Goal: Task Accomplishment & Management: Manage account settings

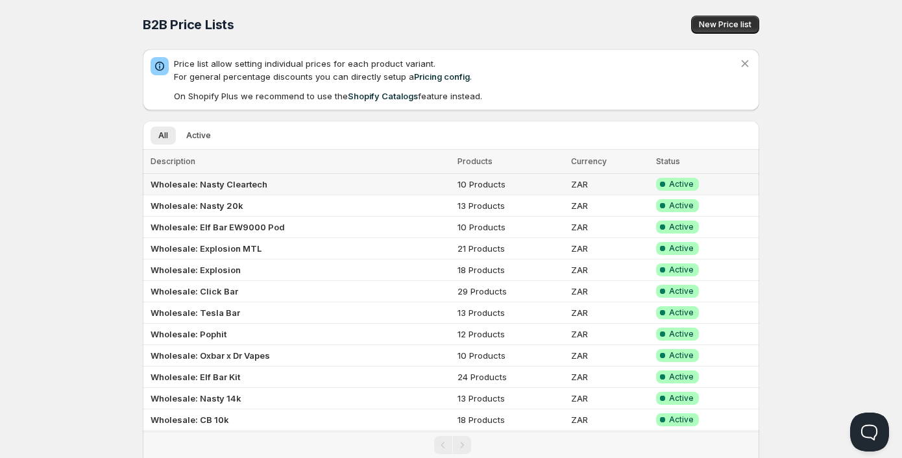
click at [214, 186] on b "Wholesale: Nasty Cleartech" at bounding box center [209, 184] width 117 height 10
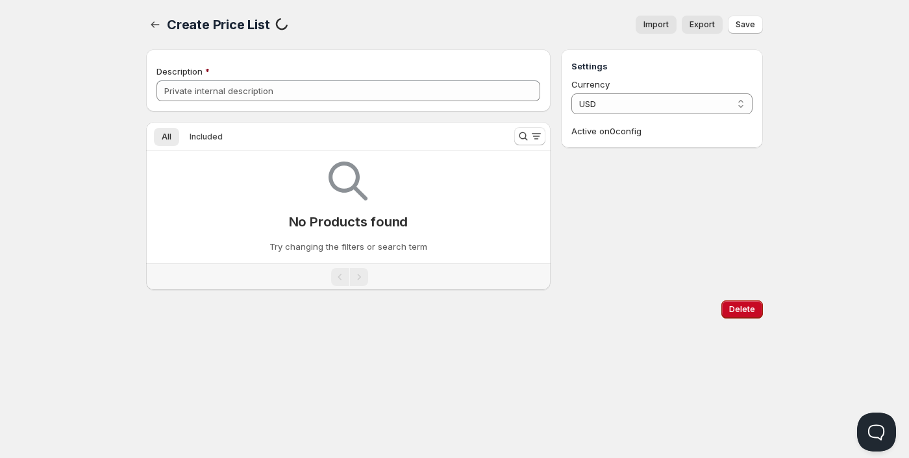
type input "Wholesale: Nasty Cleartech"
select select "ZAR"
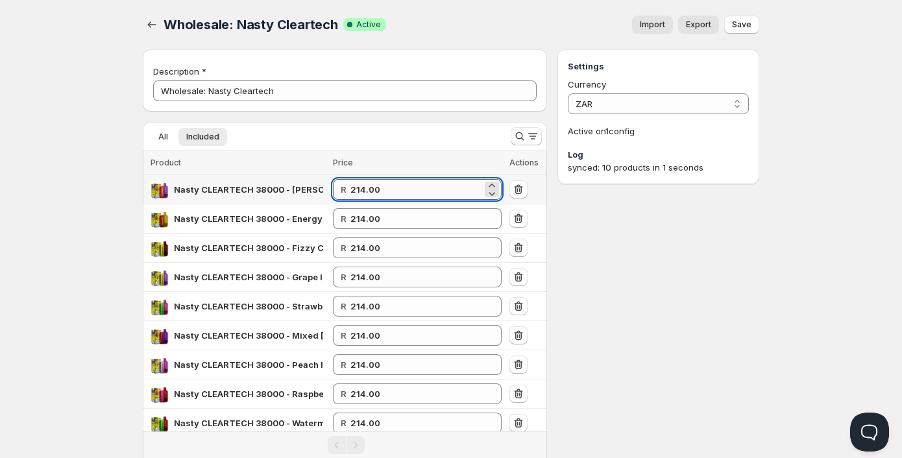
drag, startPoint x: 391, startPoint y: 191, endPoint x: 360, endPoint y: 193, distance: 31.3
click at [360, 193] on input "214.00" at bounding box center [417, 189] width 132 height 21
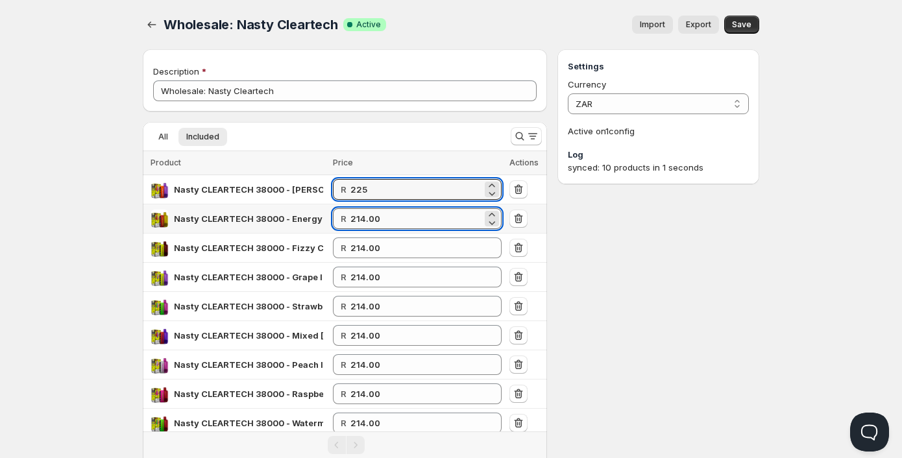
type input "225.00"
click at [388, 211] on input "214.00" at bounding box center [417, 218] width 132 height 21
drag, startPoint x: 388, startPoint y: 186, endPoint x: 354, endPoint y: 188, distance: 34.5
click at [354, 188] on input "225.00" at bounding box center [417, 189] width 132 height 21
click at [373, 221] on input "214.00" at bounding box center [417, 218] width 132 height 21
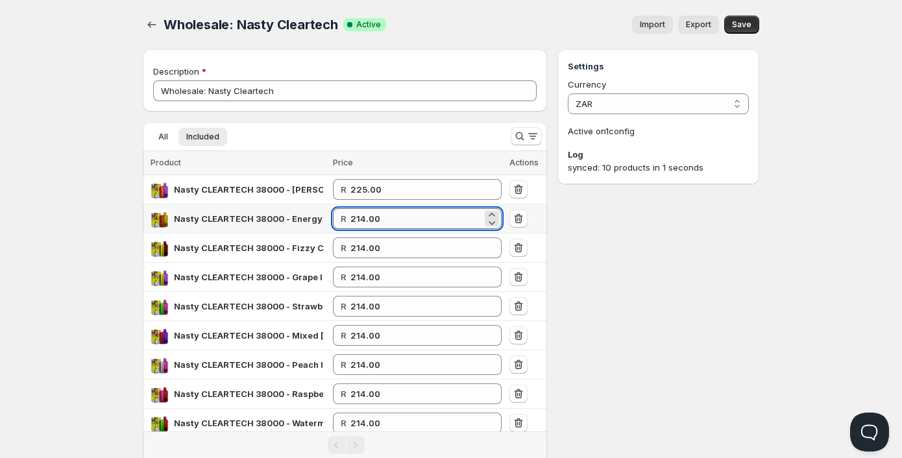
click at [373, 221] on input "214.00" at bounding box center [417, 218] width 132 height 21
paste input "25"
type input "225.00"
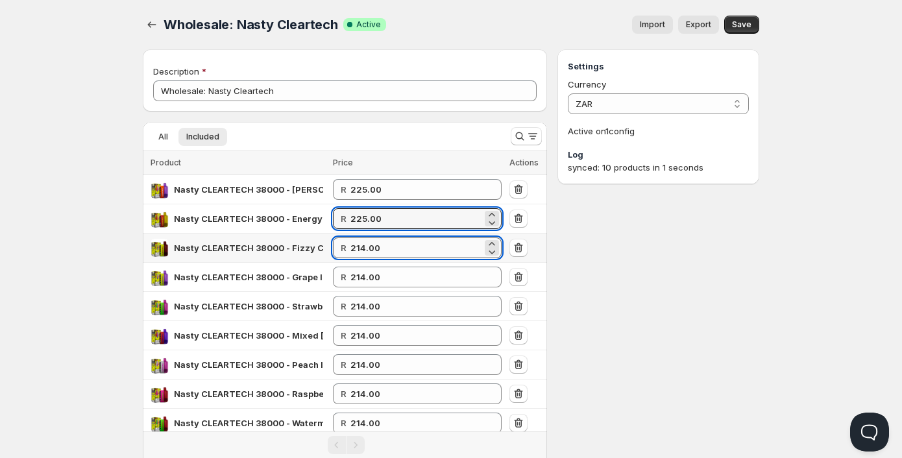
click at [376, 247] on input "214.00" at bounding box center [417, 248] width 132 height 21
paste input "25"
type input "225.00"
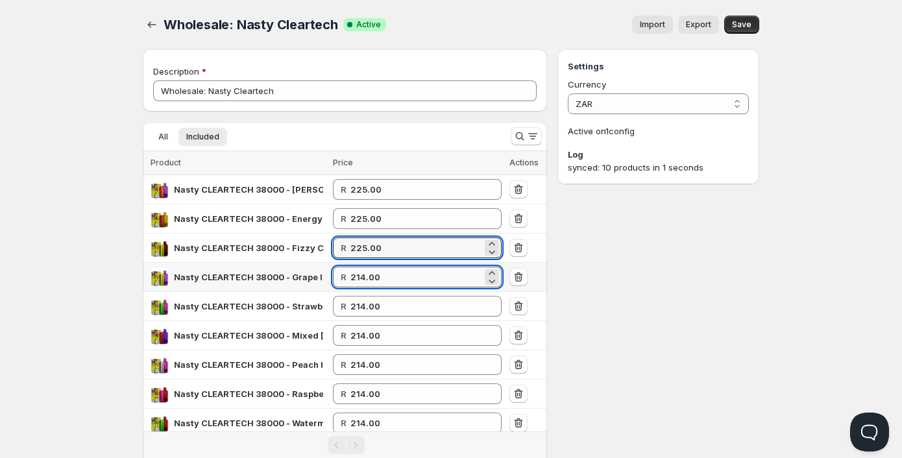
click at [372, 277] on input "214.00" at bounding box center [417, 277] width 132 height 21
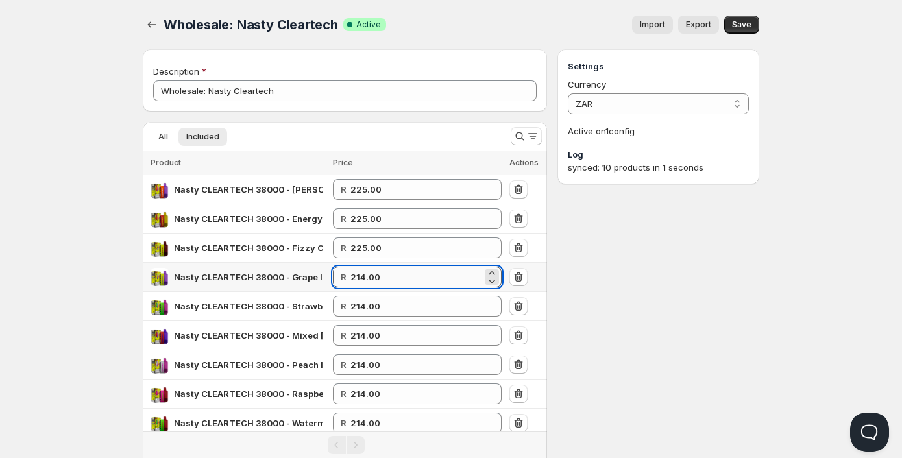
click at [372, 277] on input "214.00" at bounding box center [417, 277] width 132 height 21
paste input "25"
type input "225.00"
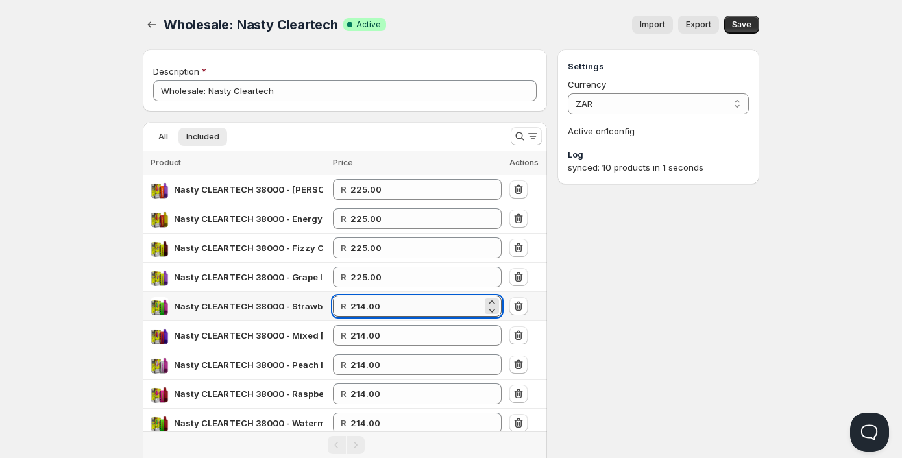
click at [368, 308] on input "214.00" at bounding box center [417, 306] width 132 height 21
paste input "25"
type input "225.00"
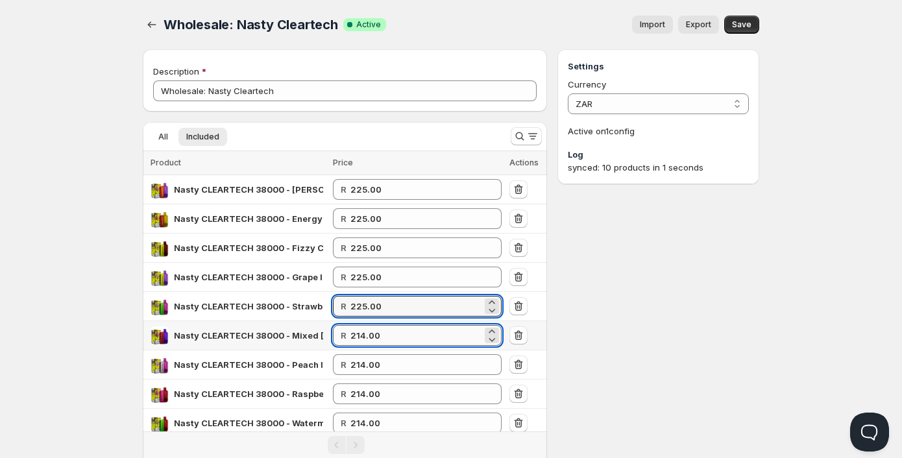
click at [368, 335] on input "214.00" at bounding box center [417, 335] width 132 height 21
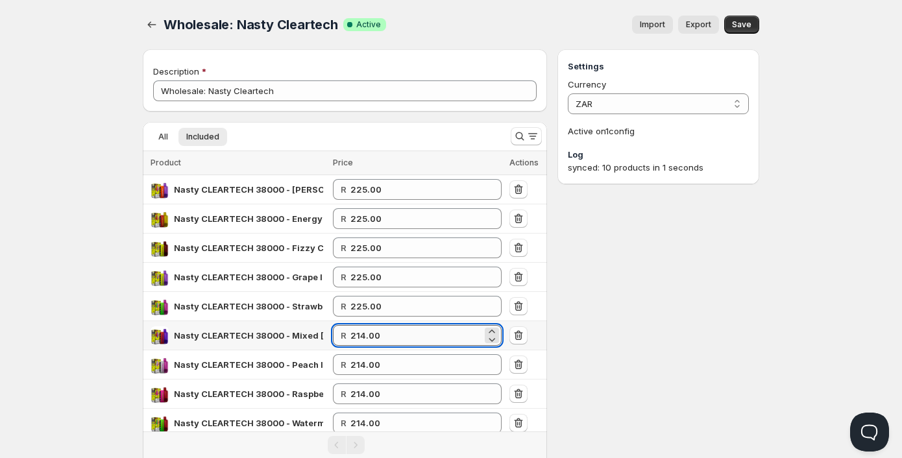
click at [368, 335] on input "214.00" at bounding box center [417, 335] width 132 height 21
paste input "25"
type input "225.00"
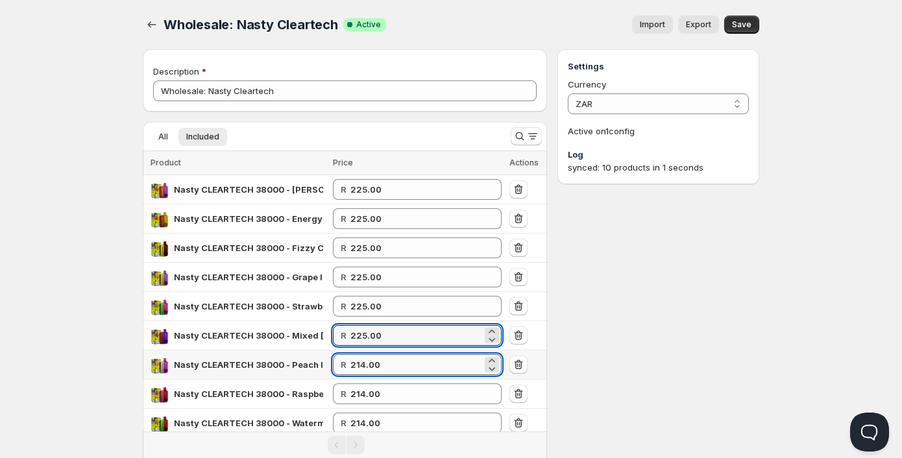
click at [369, 361] on input "214.00" at bounding box center [417, 364] width 132 height 21
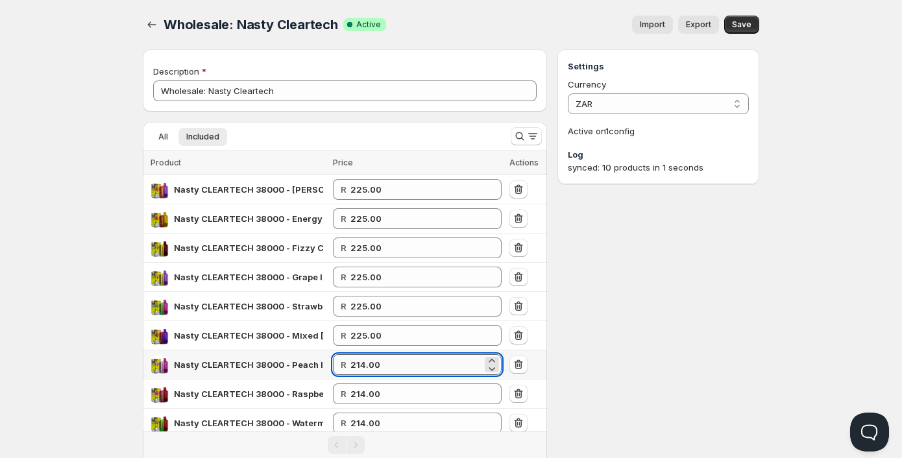
click at [369, 361] on input "214.00" at bounding box center [417, 364] width 132 height 21
paste input "25"
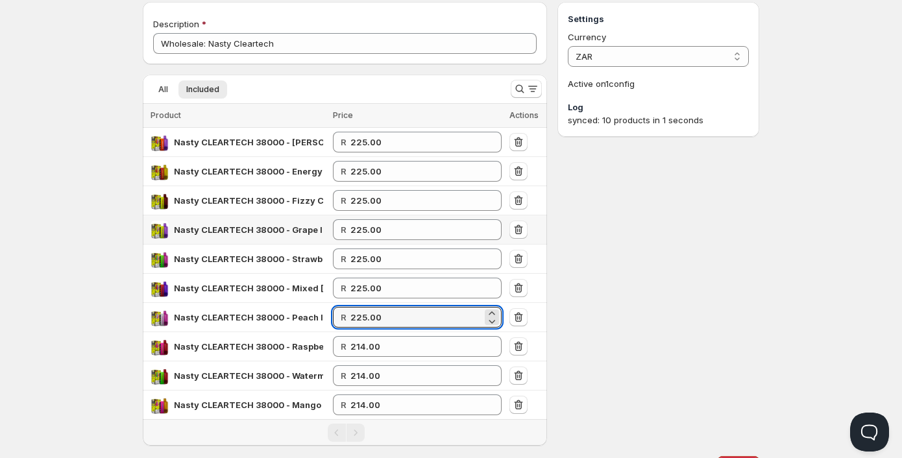
scroll to position [106, 0]
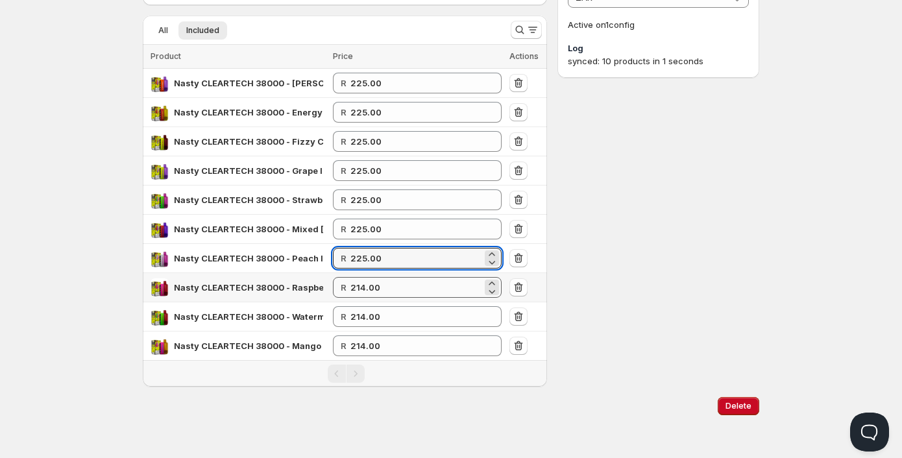
type input "225.00"
click at [395, 284] on input "214.00" at bounding box center [417, 287] width 132 height 21
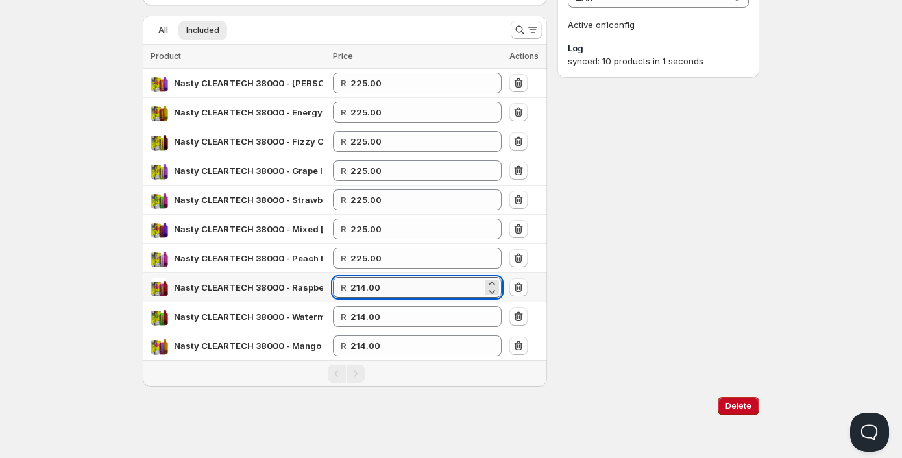
click at [395, 284] on input "214.00" at bounding box center [417, 287] width 132 height 21
paste input "22500"
drag, startPoint x: 415, startPoint y: 286, endPoint x: 317, endPoint y: 271, distance: 98.6
click at [317, 271] on tbody "Nasty CLEARTECH 38000 - [PERSON_NAME] Grape 5% R 225.00 Nasty CLEARTECH 38000 -…" at bounding box center [345, 215] width 404 height 292
paste input "25."
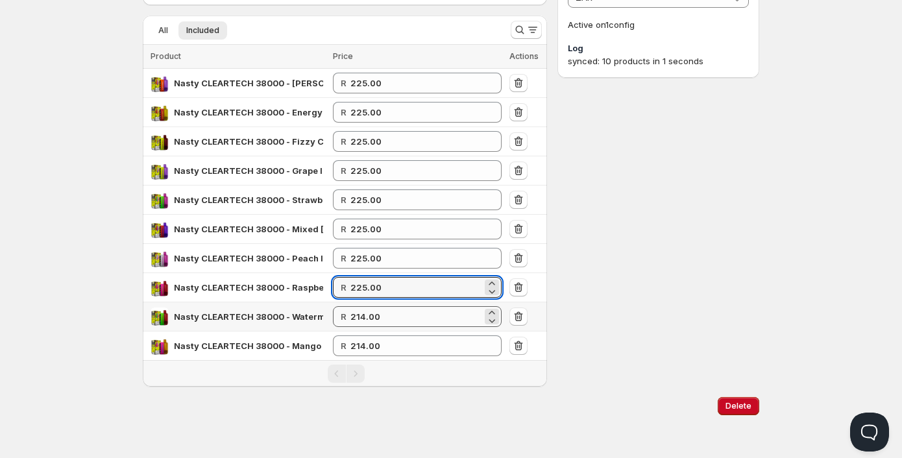
type input "225.00"
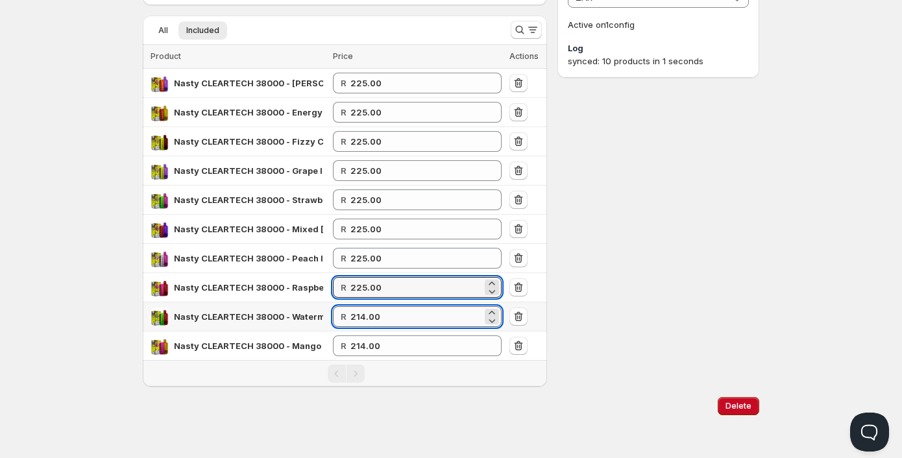
click at [372, 317] on input "214.00" at bounding box center [417, 316] width 132 height 21
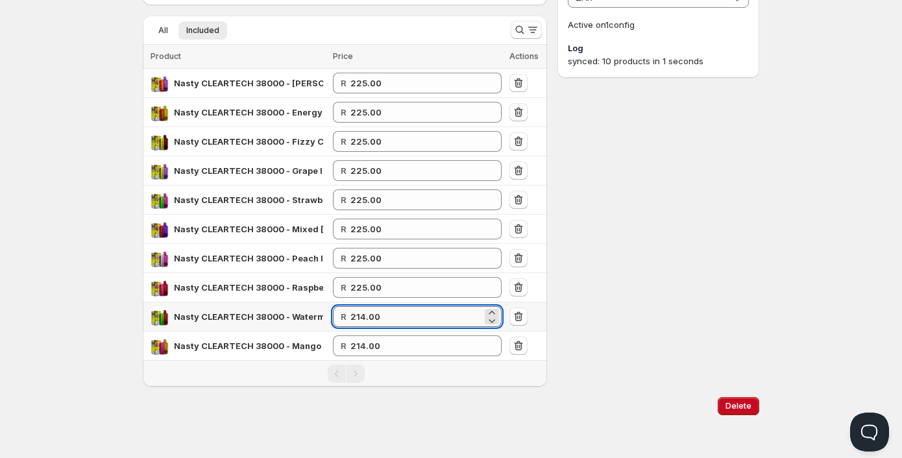
click at [372, 317] on input "214.00" at bounding box center [417, 316] width 132 height 21
paste input "25"
type input "225.00"
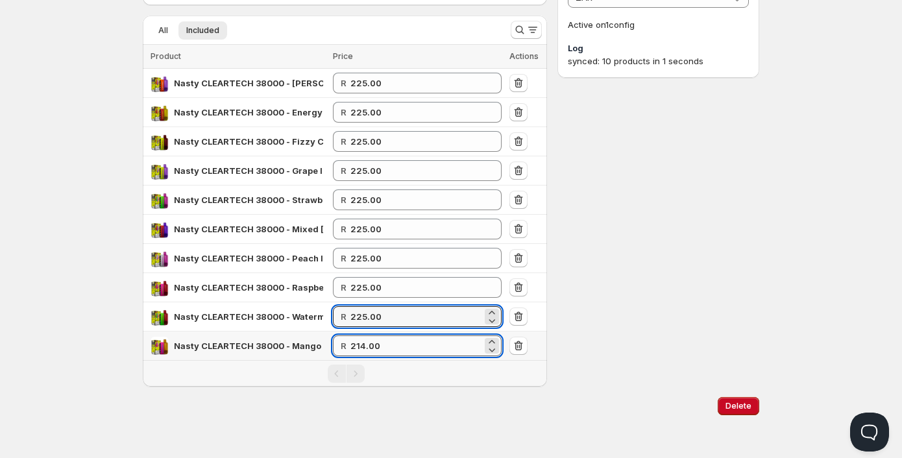
click at [373, 353] on input "214.00" at bounding box center [417, 346] width 132 height 21
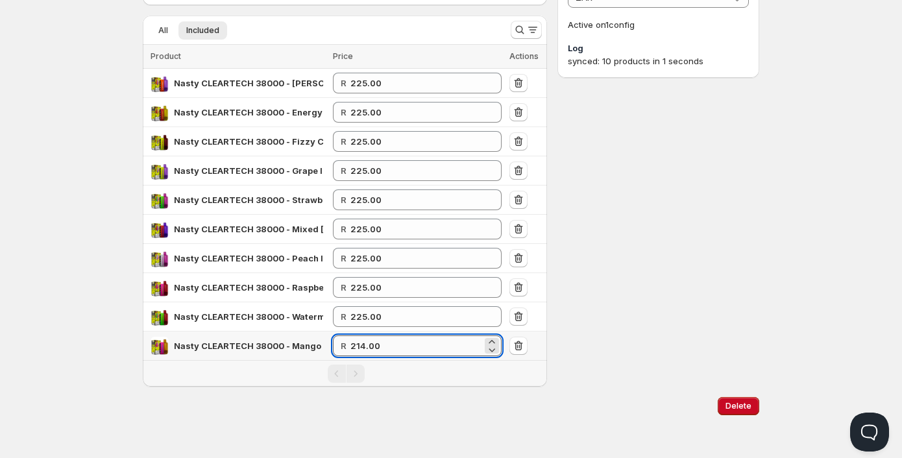
click at [372, 353] on input "214.00" at bounding box center [417, 346] width 132 height 21
paste input "25"
type input "225.00"
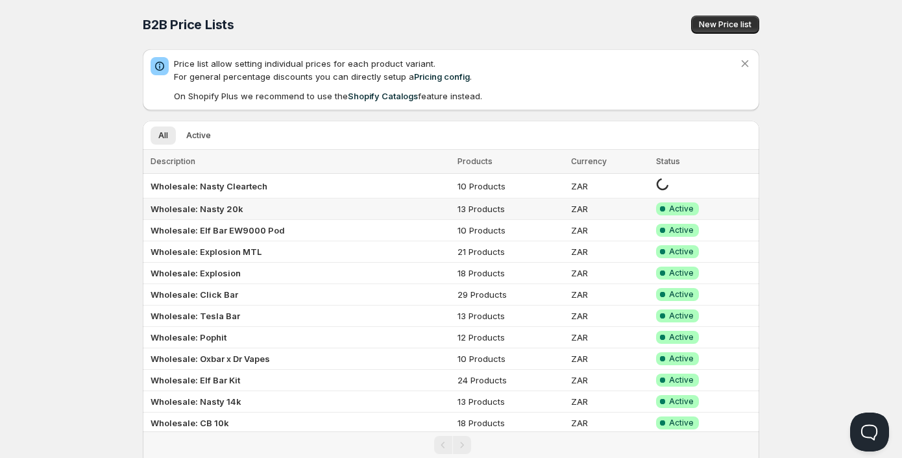
click at [200, 211] on b "Wholesale: Nasty 20k" at bounding box center [197, 209] width 93 height 10
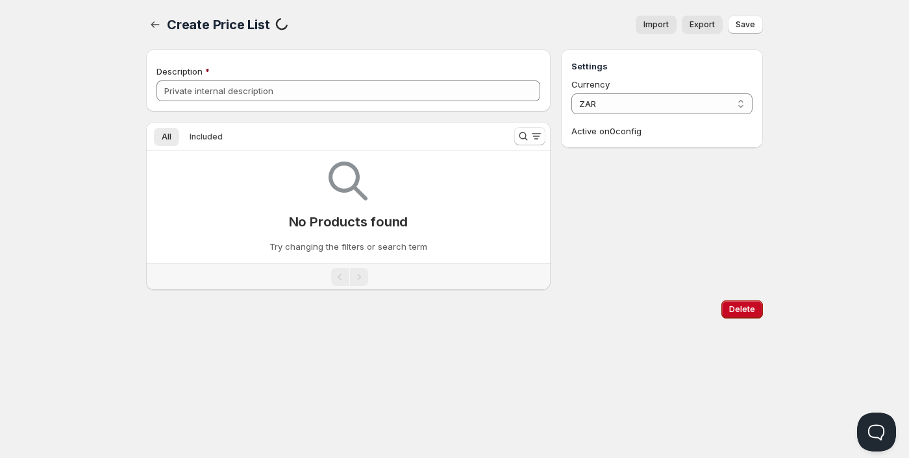
type input "Wholesale: Nasty 20k"
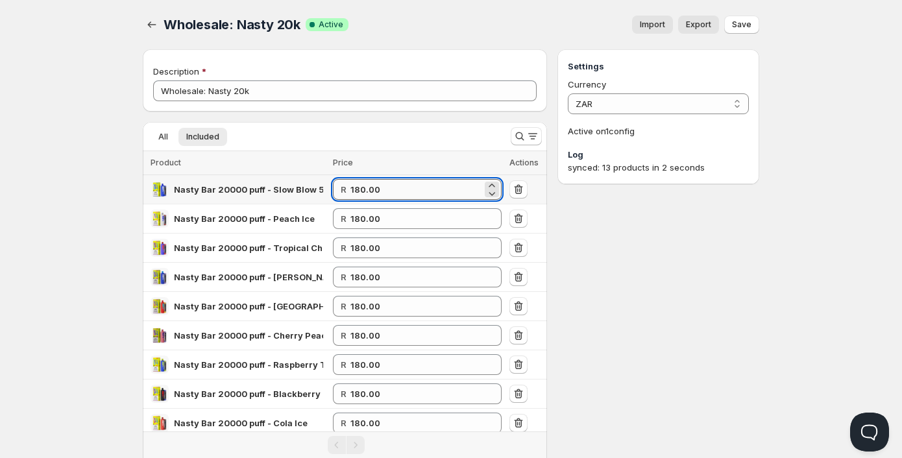
click at [367, 184] on input "180.00" at bounding box center [417, 189] width 132 height 21
type input "1"
drag, startPoint x: 415, startPoint y: 194, endPoint x: 415, endPoint y: 247, distance: 52.6
click at [415, 247] on tbody "Nasty Bar 20000 puff - Slow Blow 5% R 190 Nasty Bar 20000 puff - Peach Ice R 18…" at bounding box center [345, 365] width 404 height 380
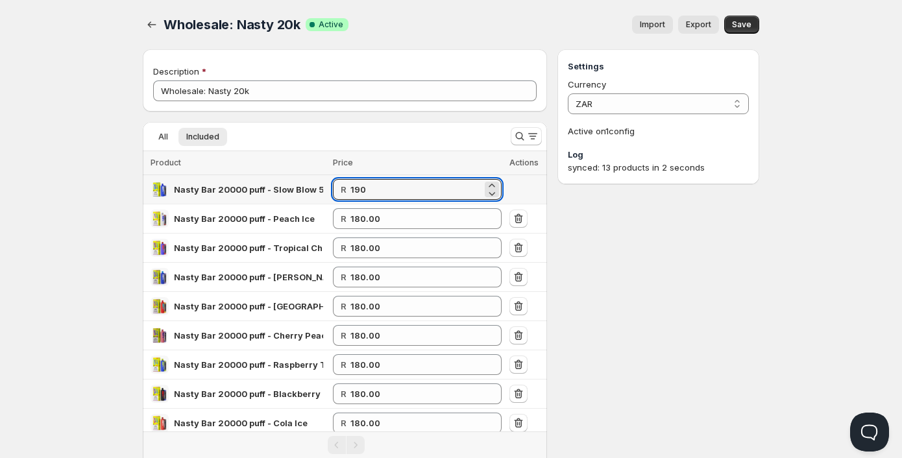
drag, startPoint x: 378, startPoint y: 186, endPoint x: 322, endPoint y: 186, distance: 55.8
click at [322, 186] on tr "Nasty Bar 20000 puff - Slow Blow 5% R 190" at bounding box center [345, 189] width 404 height 29
type input "190.00"
click at [366, 221] on input "180.00" at bounding box center [417, 218] width 132 height 21
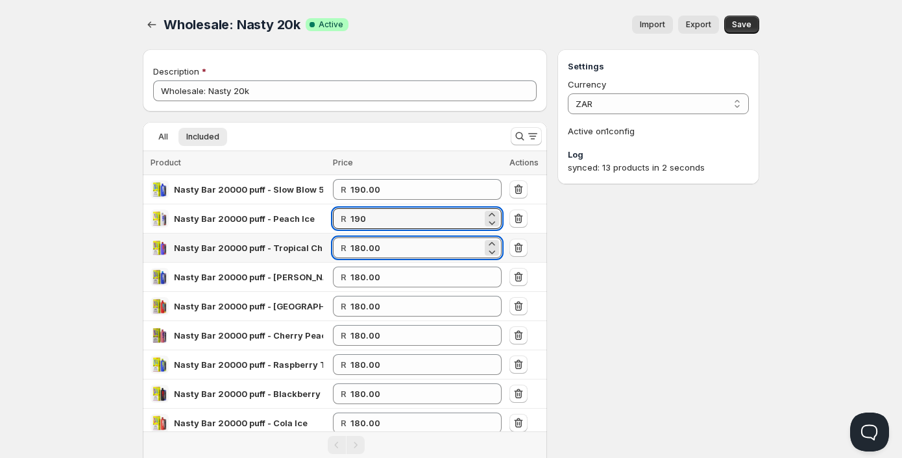
type input "190.00"
click at [377, 248] on input "180.00" at bounding box center [417, 248] width 132 height 21
paste input "9"
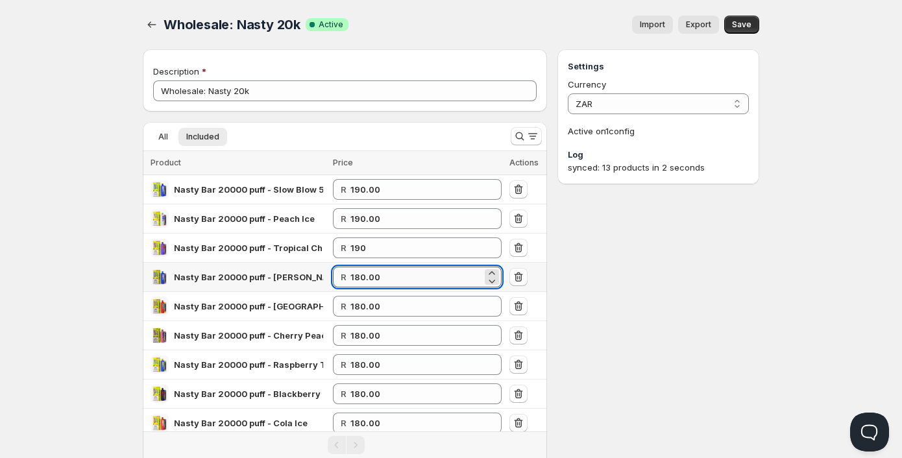
type input "190.00"
click at [386, 279] on input "180.00" at bounding box center [417, 277] width 132 height 21
paste input "190"
drag, startPoint x: 414, startPoint y: 275, endPoint x: 339, endPoint y: 277, distance: 75.3
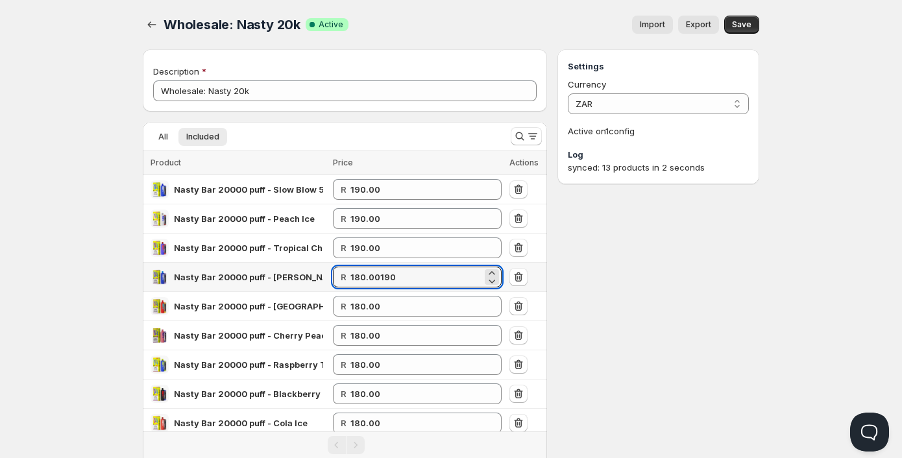
click at [339, 277] on div "R 180.00190" at bounding box center [417, 277] width 169 height 21
paste input "number"
type input "190.00"
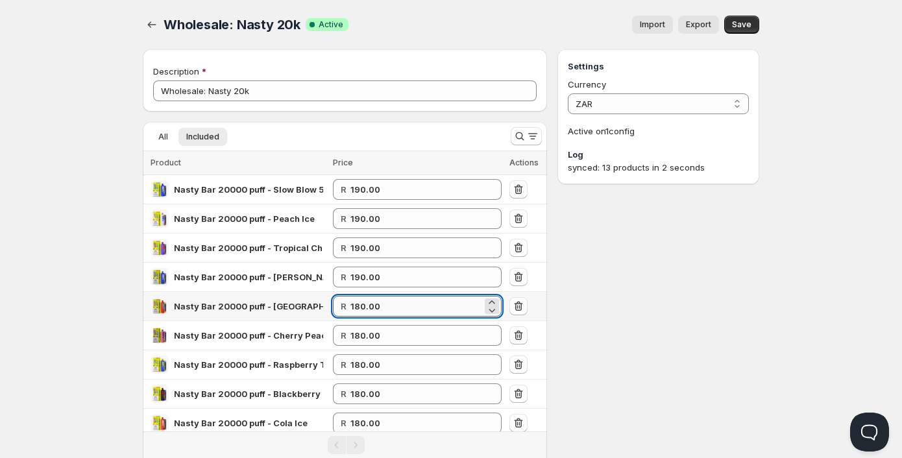
click at [378, 309] on input "180.00" at bounding box center [417, 306] width 132 height 21
paste input "9"
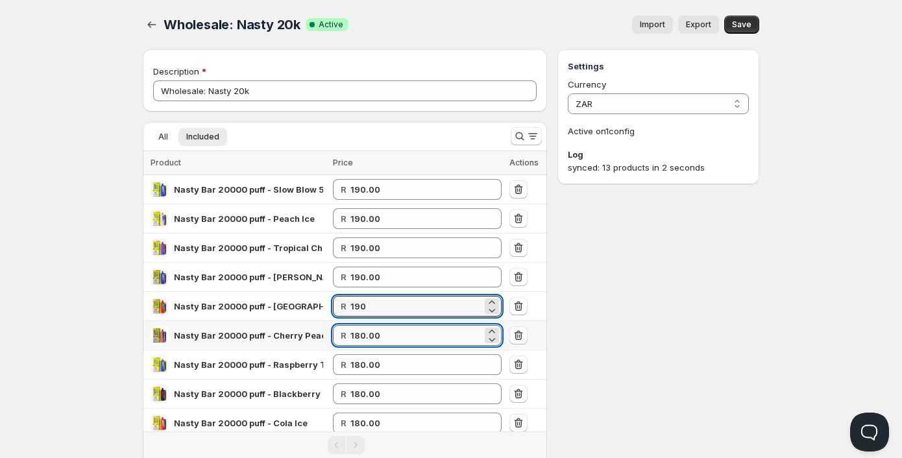
type input "190.00"
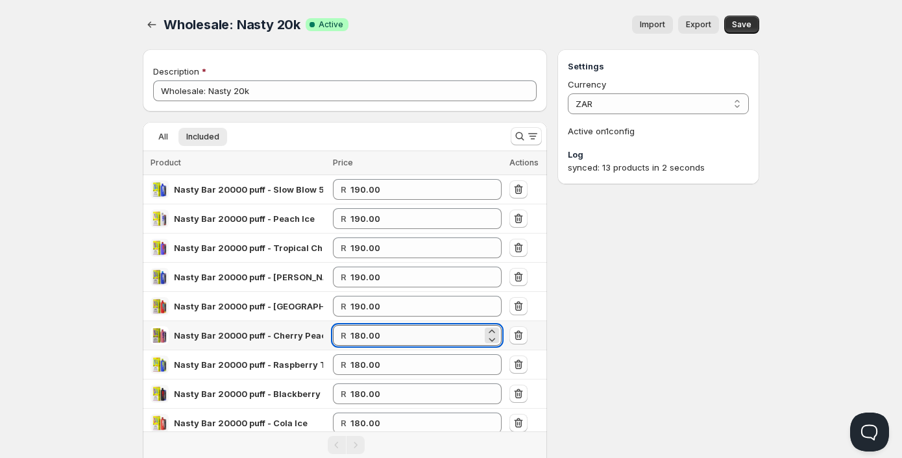
click at [381, 336] on input "180.00" at bounding box center [417, 335] width 132 height 21
drag, startPoint x: 381, startPoint y: 336, endPoint x: 352, endPoint y: 334, distance: 29.2
click at [352, 334] on div "R 180.00" at bounding box center [417, 335] width 169 height 21
paste input "9"
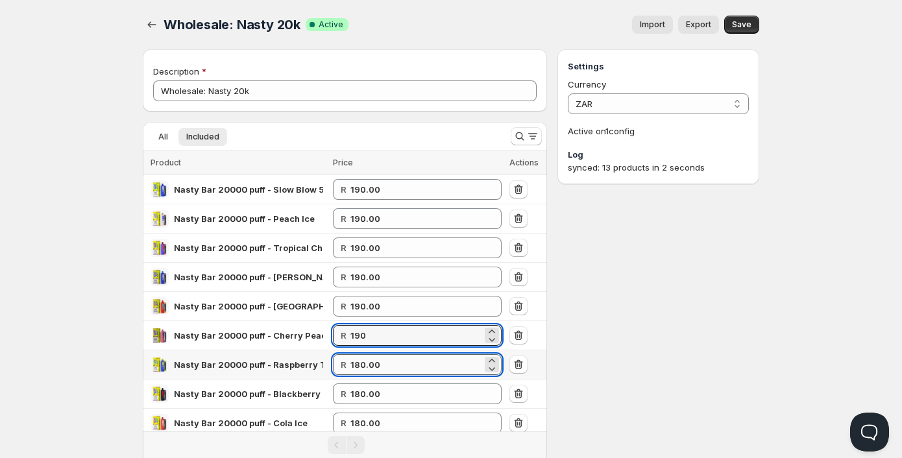
type input "190.00"
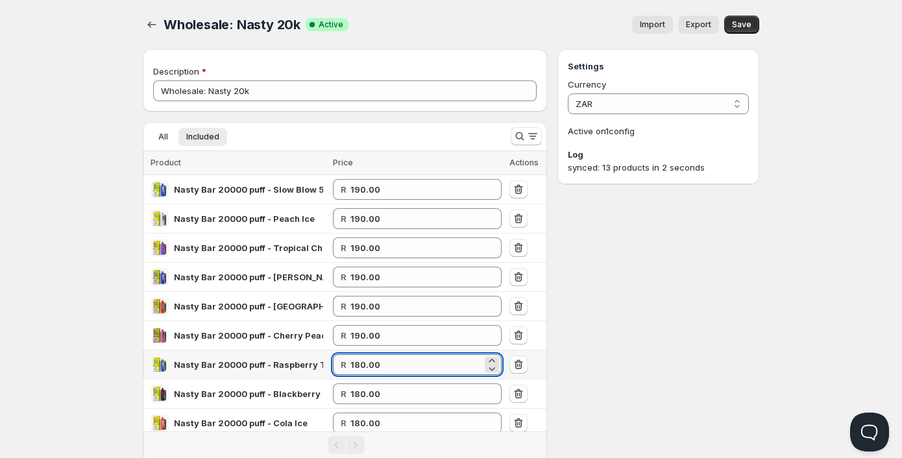
click at [378, 367] on input "180.00" at bounding box center [417, 364] width 132 height 21
paste input "9"
type input "190.00"
click at [380, 400] on input "180.00" at bounding box center [417, 394] width 132 height 21
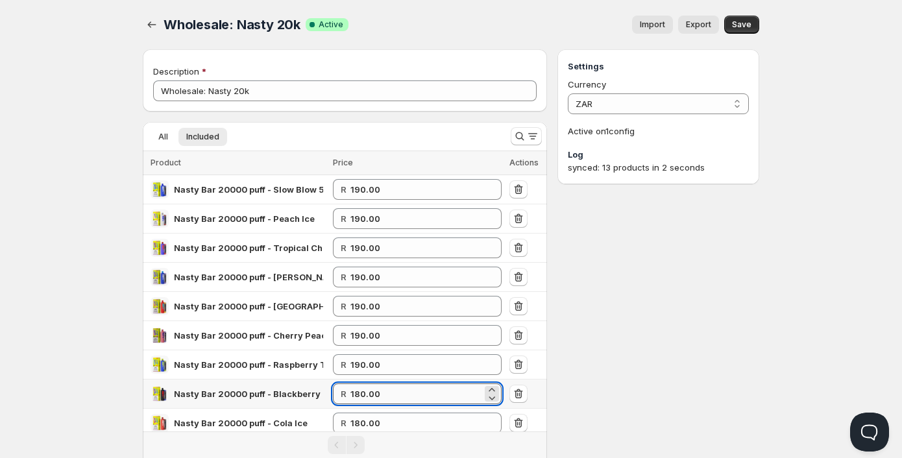
click at [380, 400] on input "180.00" at bounding box center [417, 394] width 132 height 21
paste input "190"
drag, startPoint x: 410, startPoint y: 397, endPoint x: 328, endPoint y: 388, distance: 81.6
click at [328, 388] on tr "Nasty Bar 20000 puff - Blackberry Ice R 180.00190" at bounding box center [345, 394] width 404 height 29
paste input "number"
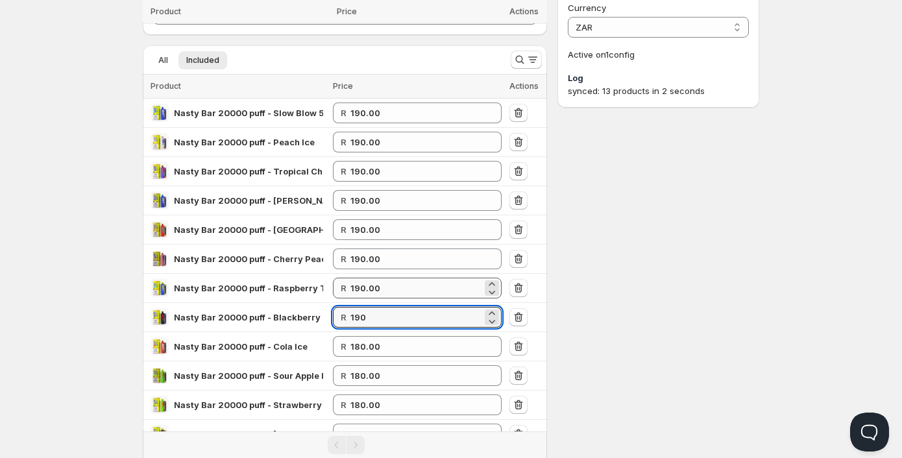
scroll to position [194, 0]
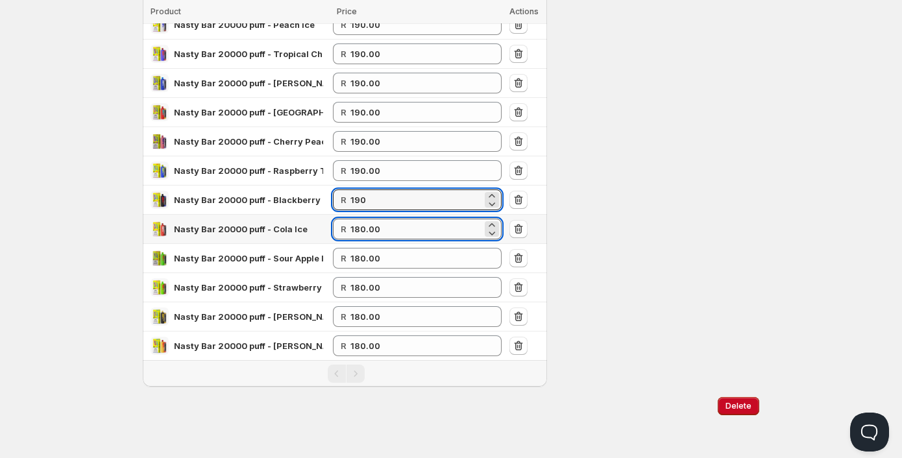
type input "190.00"
click at [366, 228] on input "180.00" at bounding box center [417, 229] width 132 height 21
paste input "9"
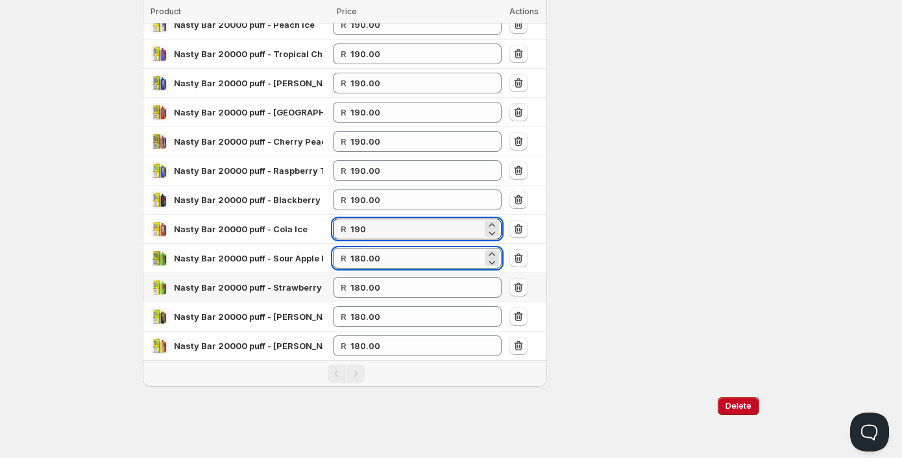
type input "190.00"
click at [378, 260] on input "180.00" at bounding box center [417, 258] width 132 height 21
paste input "9"
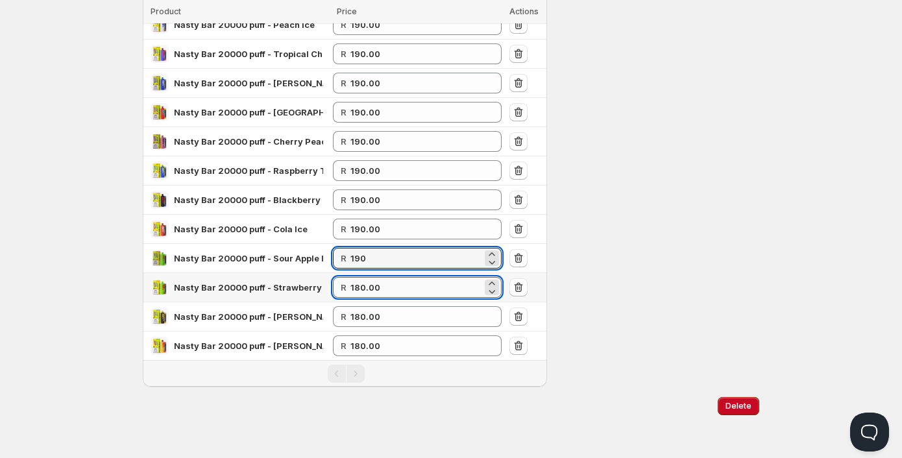
type input "190.00"
click at [384, 286] on input "180.00" at bounding box center [417, 287] width 132 height 21
paste input "190"
drag, startPoint x: 402, startPoint y: 290, endPoint x: 345, endPoint y: 287, distance: 57.9
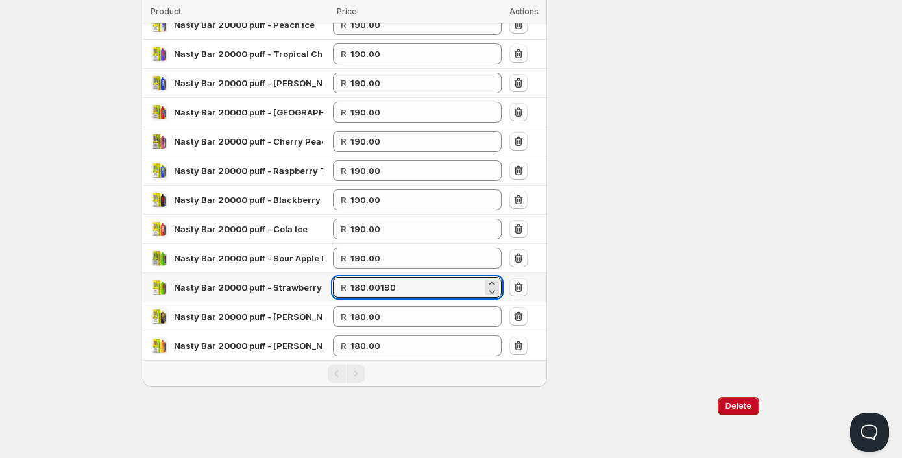
click at [345, 287] on div "R 180.00190" at bounding box center [417, 287] width 169 height 21
paste input "number"
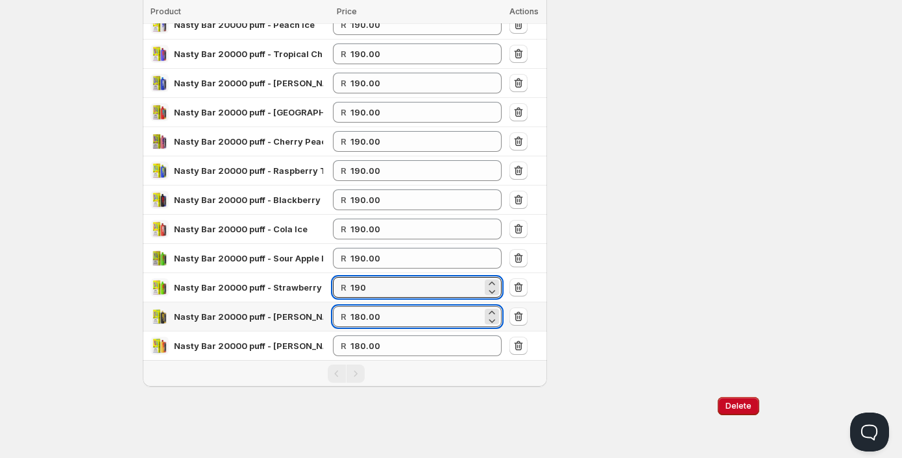
type input "190.00"
click at [378, 315] on input "180.00" at bounding box center [417, 316] width 132 height 21
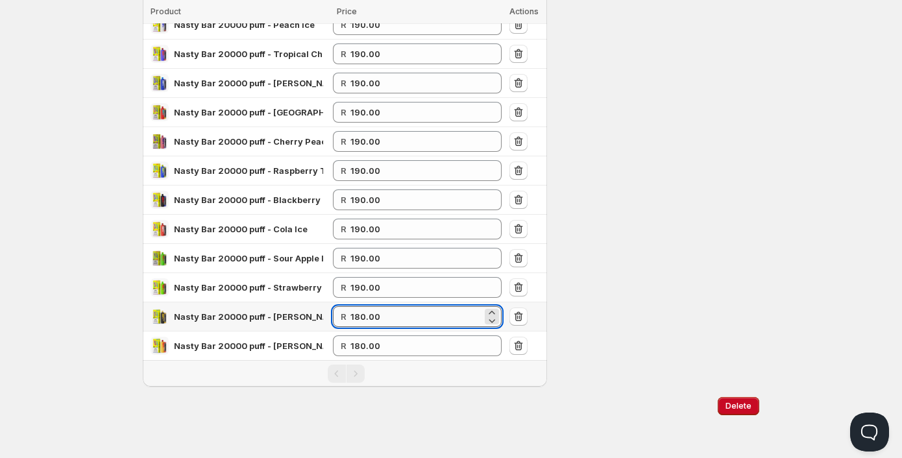
click at [378, 315] on input "180.00" at bounding box center [417, 316] width 132 height 21
paste input "9"
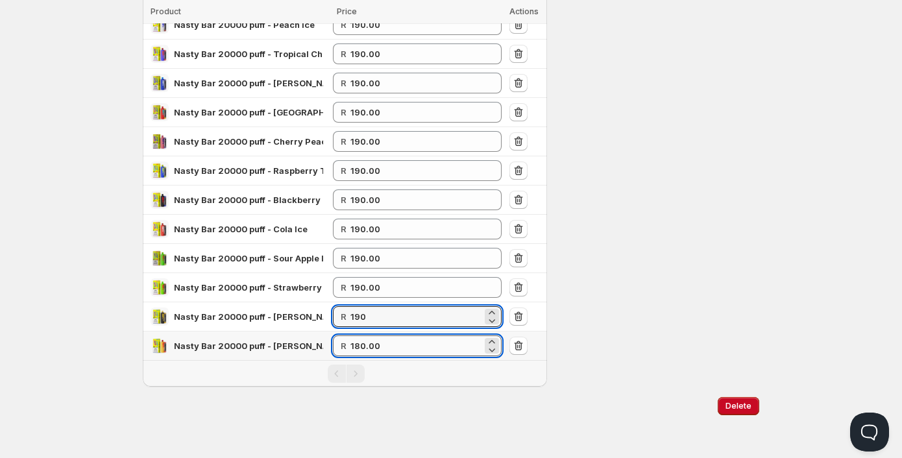
type input "190.00"
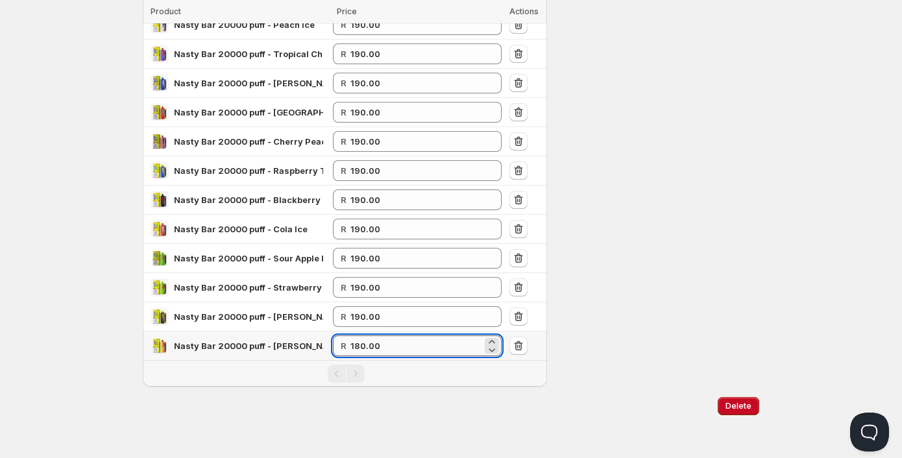
click at [380, 345] on input "180.00" at bounding box center [417, 346] width 132 height 21
drag, startPoint x: 384, startPoint y: 346, endPoint x: 345, endPoint y: 340, distance: 38.8
click at [340, 340] on div "R 180.00" at bounding box center [417, 346] width 169 height 21
paste input "9"
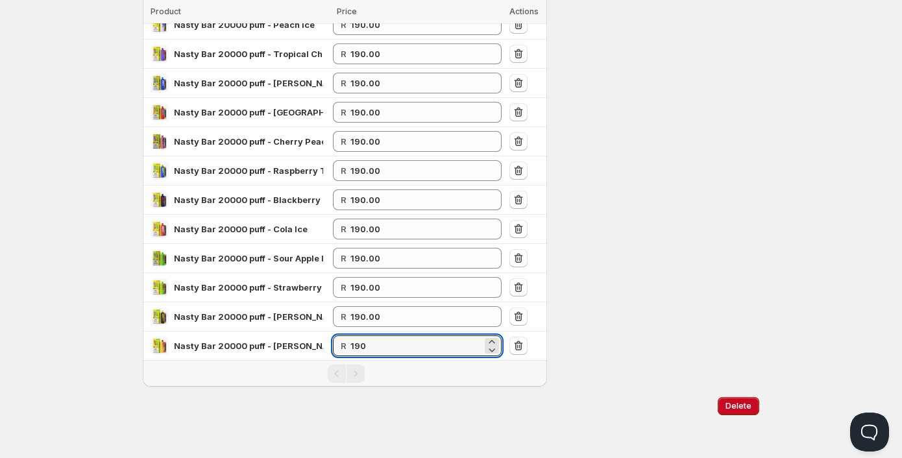
type input "190.00"
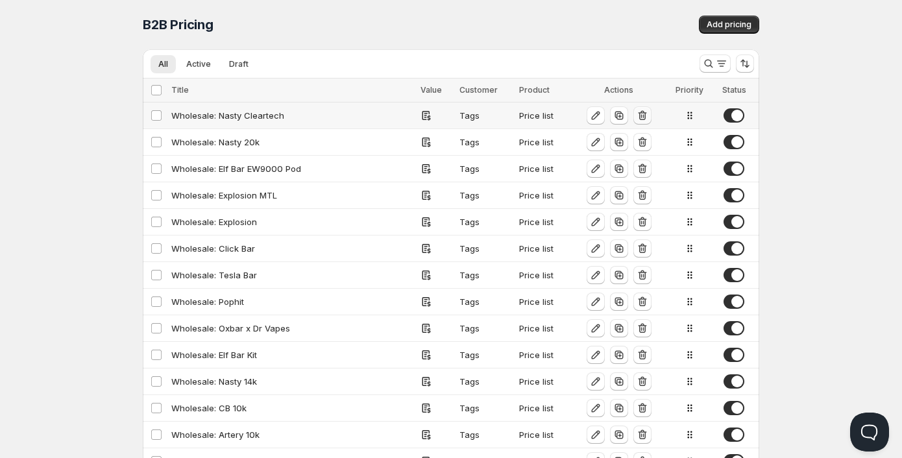
click at [645, 121] on icon "button" at bounding box center [642, 115] width 13 height 13
click at [599, 170] on icon "button" at bounding box center [595, 168] width 13 height 13
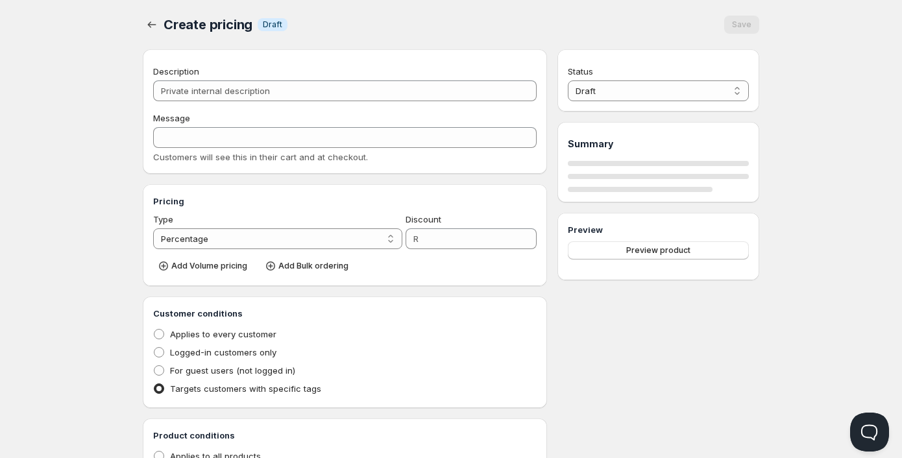
type input "Wholesale: Elf Bar EW9000 Pod"
type input "WHOLESALE:_ELF_BAR_EW9000_POD"
radio input "true"
select select "1"
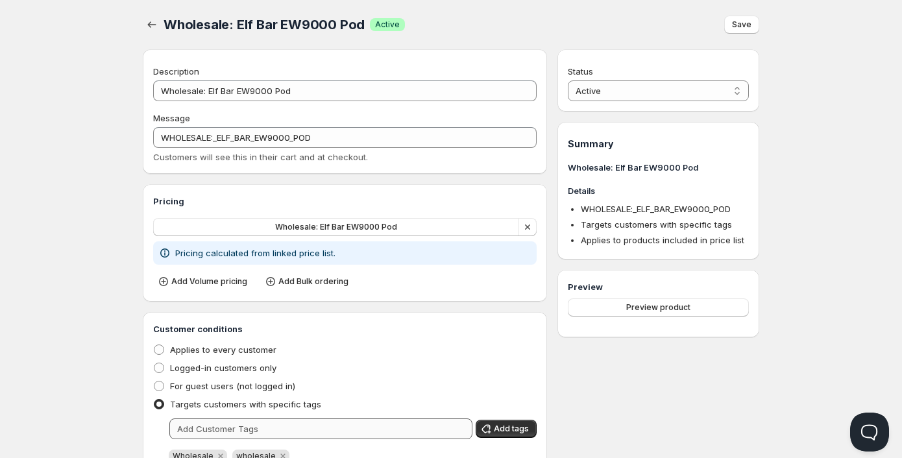
scroll to position [209, 0]
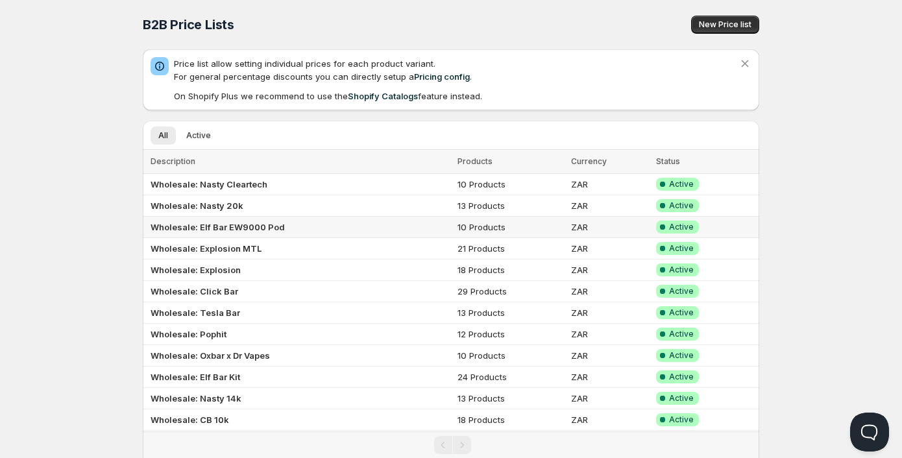
click at [223, 227] on b "Wholesale: Elf Bar EW9000 Pod" at bounding box center [218, 227] width 134 height 10
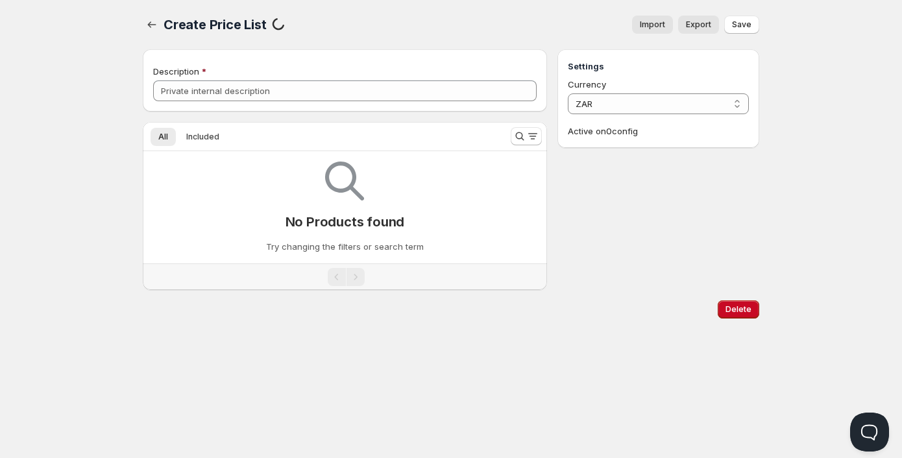
type input "Wholesale: Elf Bar EW9000 Pod"
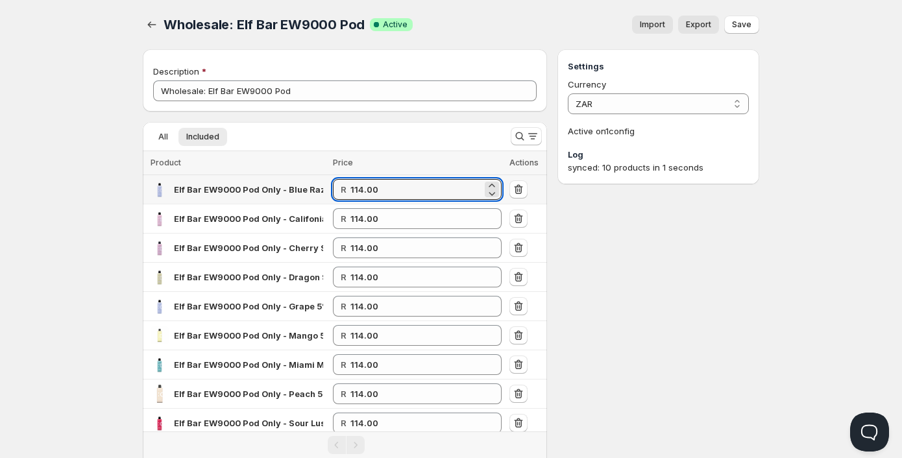
drag, startPoint x: 383, startPoint y: 191, endPoint x: 312, endPoint y: 190, distance: 71.4
click at [312, 190] on tr "Elf Bar EW9000 Pod Only - Blue Razz R 114.00" at bounding box center [345, 189] width 404 height 29
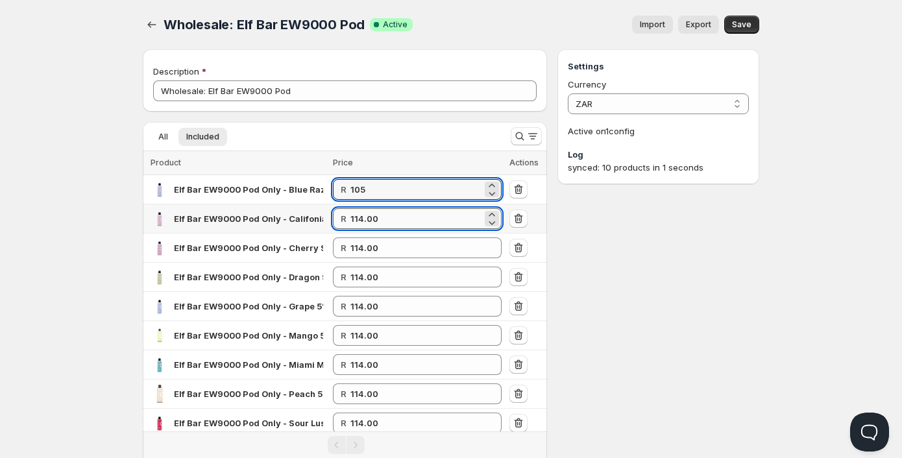
type input "105.00"
click at [406, 218] on input "114.00" at bounding box center [417, 218] width 132 height 21
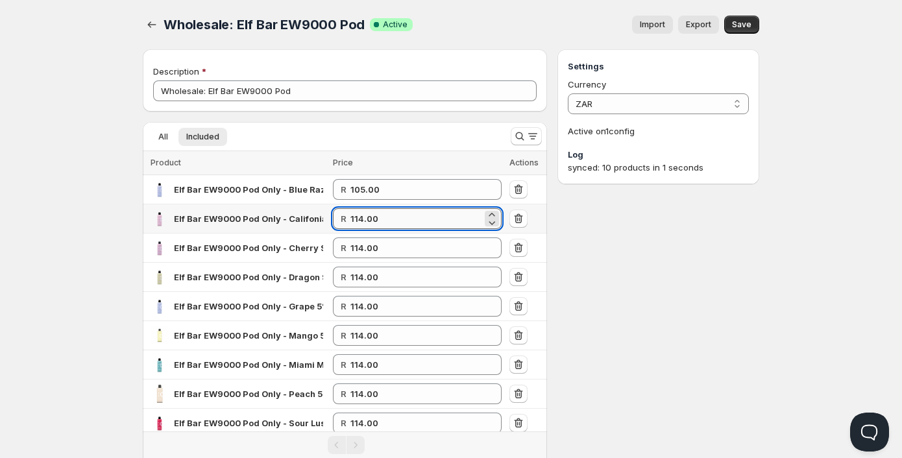
click at [406, 218] on input "114.00" at bounding box center [417, 218] width 132 height 21
drag, startPoint x: 406, startPoint y: 218, endPoint x: 347, endPoint y: 219, distance: 59.1
click at [347, 219] on div "R 114.00" at bounding box center [417, 218] width 169 height 21
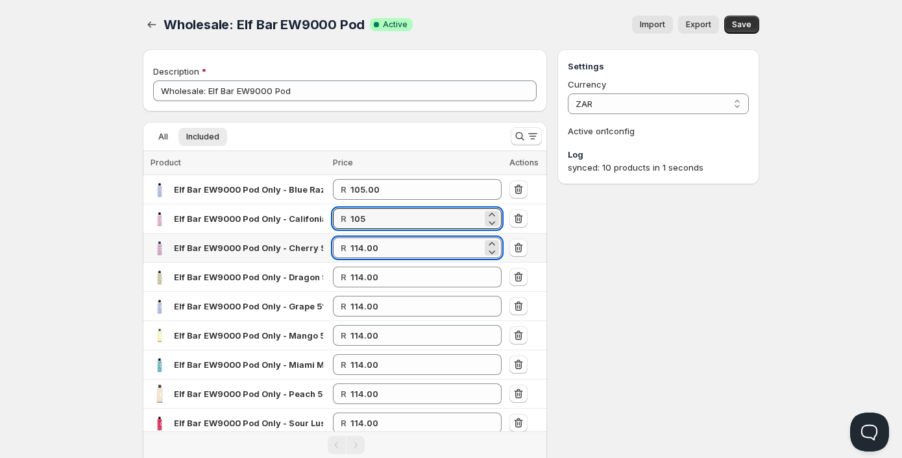
type input "105.00"
click at [390, 248] on input "114.00" at bounding box center [417, 248] width 132 height 21
drag, startPoint x: 390, startPoint y: 248, endPoint x: 351, endPoint y: 259, distance: 40.5
click at [351, 259] on td "R 114.00" at bounding box center [417, 248] width 177 height 29
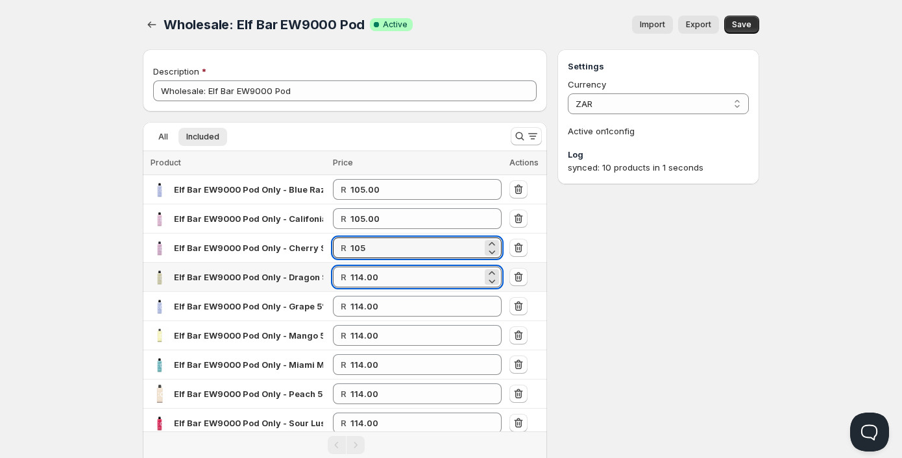
type input "105.00"
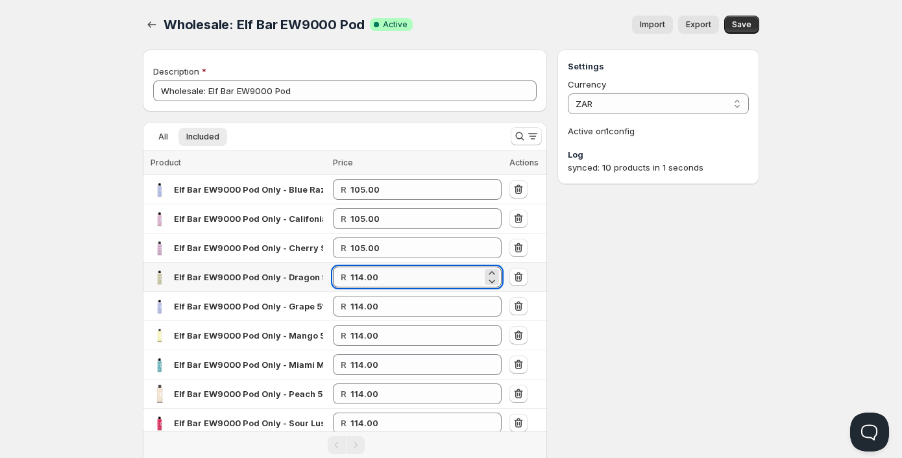
click at [395, 286] on input "114.00" at bounding box center [417, 277] width 132 height 21
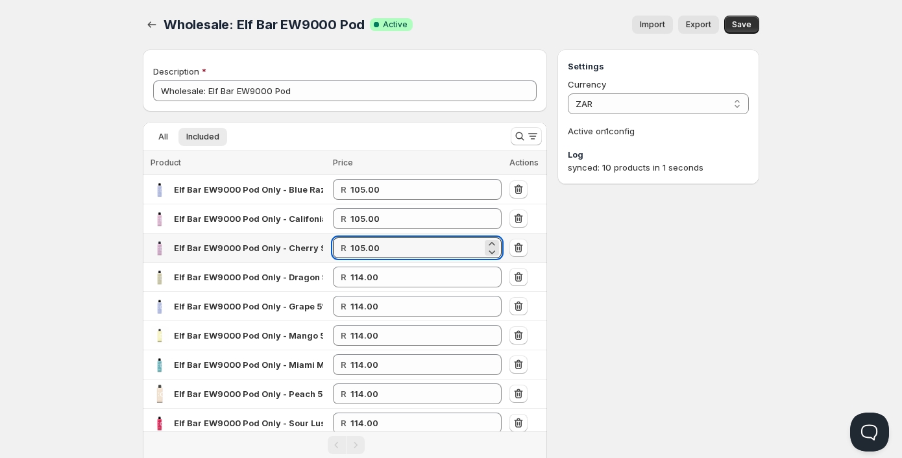
drag, startPoint x: 392, startPoint y: 251, endPoint x: 340, endPoint y: 255, distance: 52.1
click at [340, 255] on div "R 105.00" at bounding box center [417, 248] width 169 height 21
click at [365, 281] on input "114.00" at bounding box center [417, 277] width 132 height 21
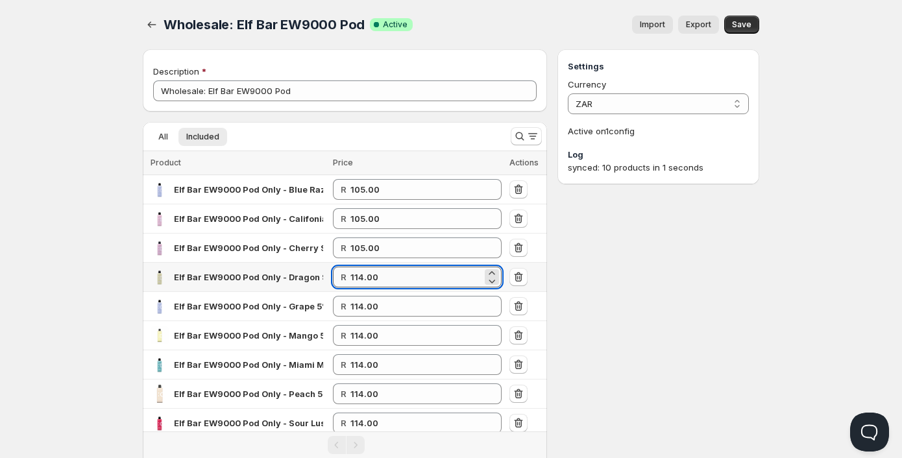
click at [365, 281] on input "114.00" at bounding box center [417, 277] width 132 height 21
paste input "05"
type input "105.00"
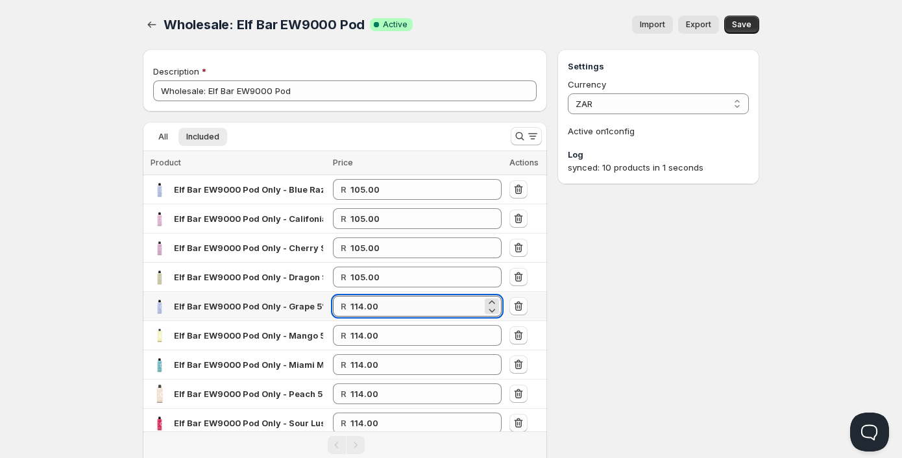
click at [373, 312] on input "114.00" at bounding box center [417, 306] width 132 height 21
paste input "05"
type input "105.00"
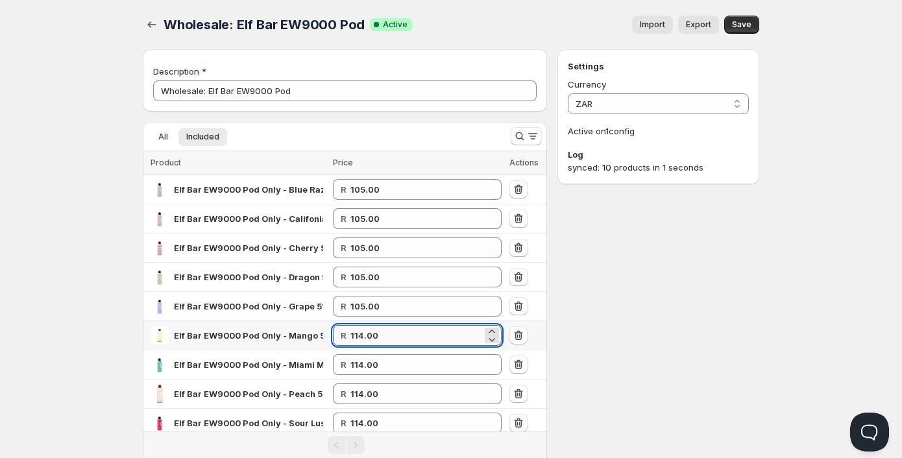
click at [373, 335] on input "114.00" at bounding box center [417, 335] width 132 height 21
paste input "05"
type input "105.00"
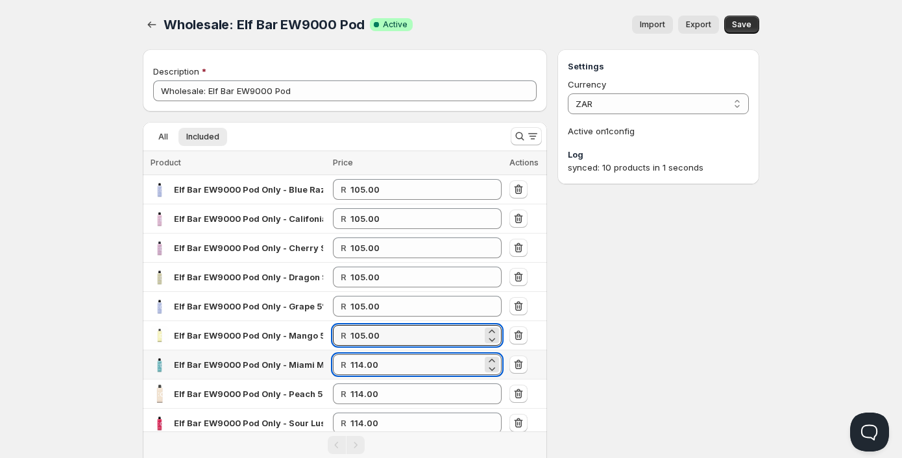
click at [373, 364] on input "114.00" at bounding box center [417, 364] width 132 height 21
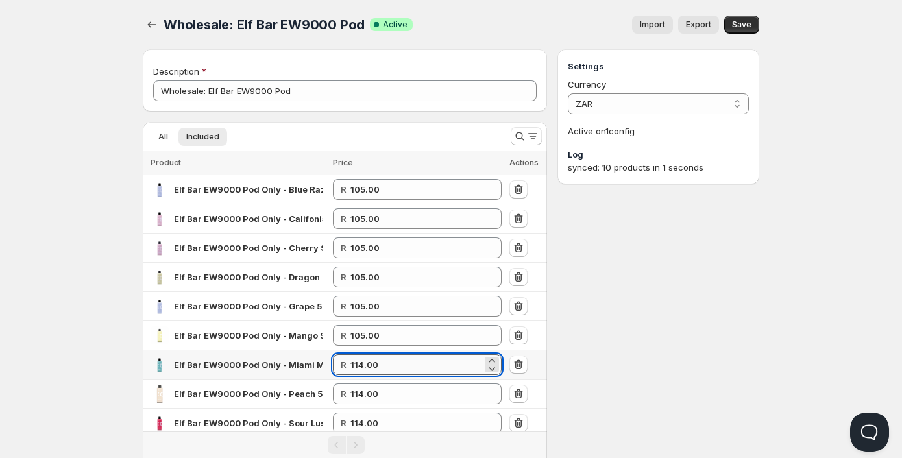
click at [373, 364] on input "114.00" at bounding box center [417, 364] width 132 height 21
paste input "05"
type input "105.00"
click at [372, 392] on input "114.00" at bounding box center [417, 394] width 132 height 21
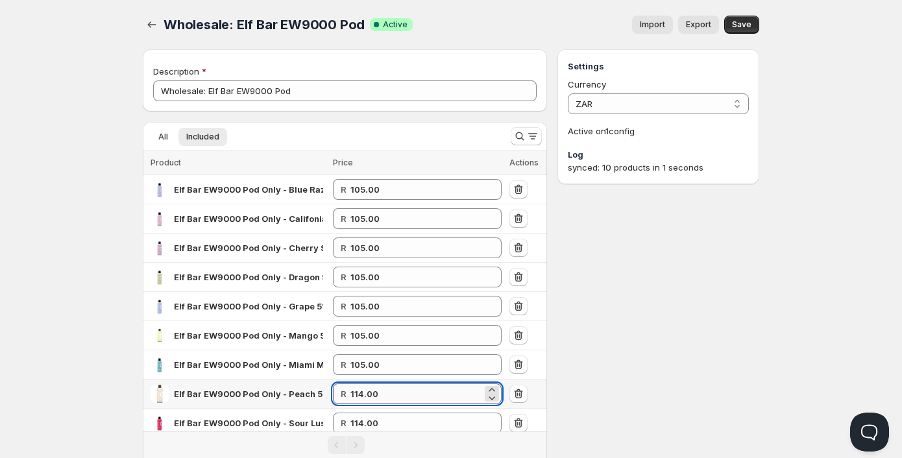
click at [372, 392] on input "114.00" at bounding box center [417, 394] width 132 height 21
paste input "05"
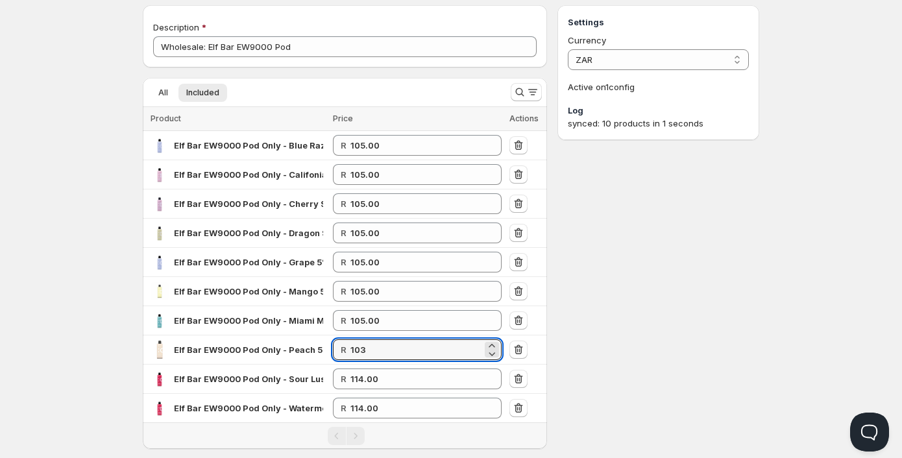
scroll to position [65, 0]
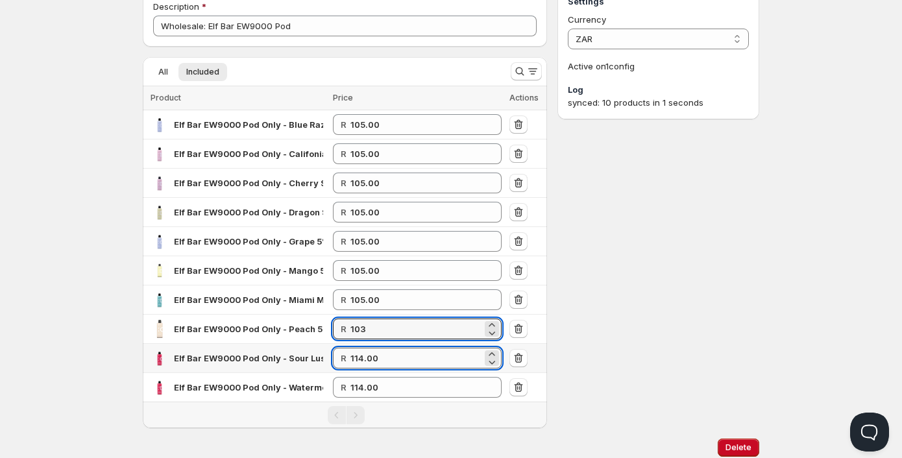
type input "103.00"
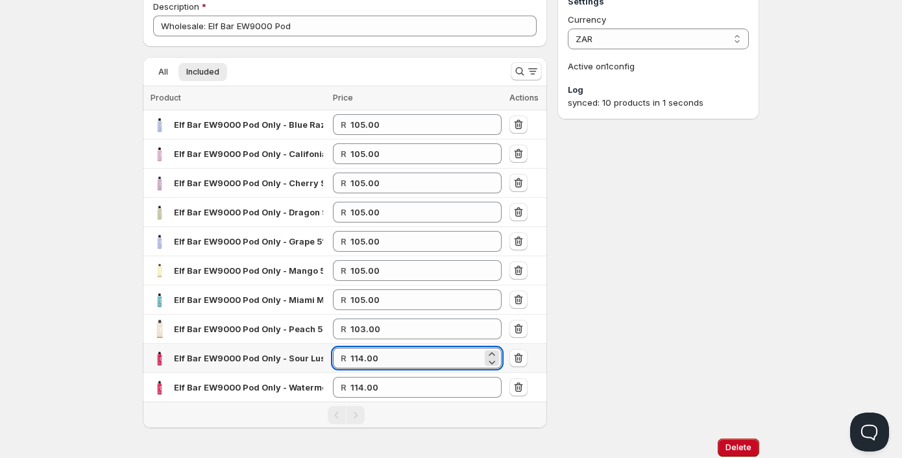
click at [374, 362] on input "114.00" at bounding box center [417, 358] width 132 height 21
paste input "05"
type input "105.00"
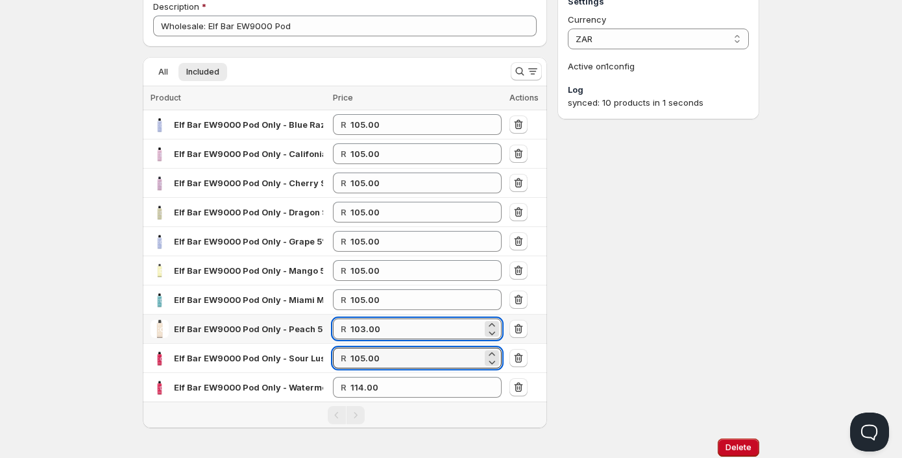
click at [375, 329] on input "103.00" at bounding box center [417, 329] width 132 height 21
paste input "5"
type input "105.00"
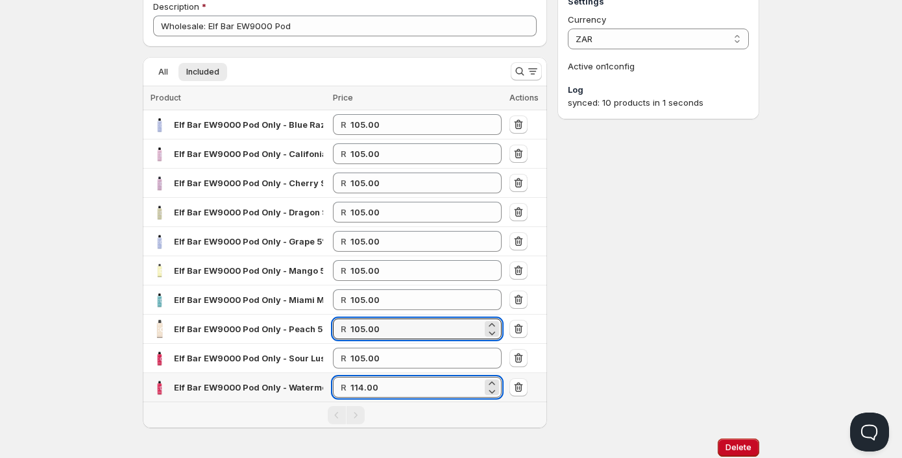
click at [369, 389] on input "114.00" at bounding box center [417, 387] width 132 height 21
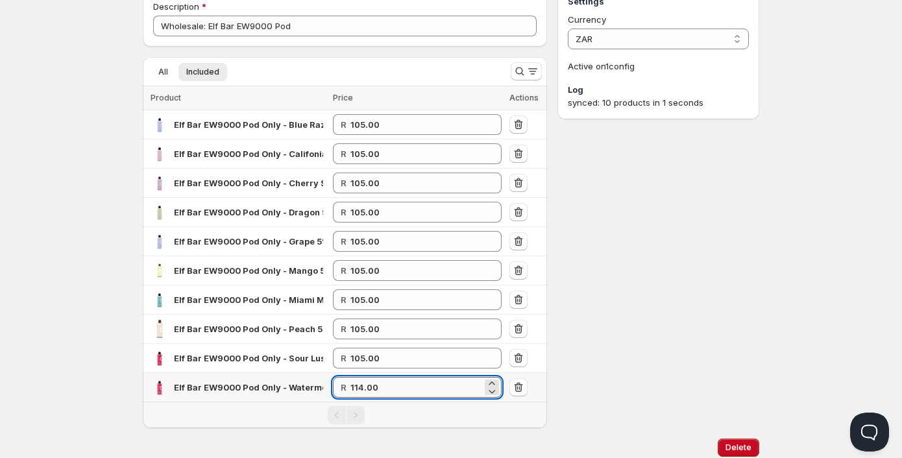
click at [369, 389] on input "114.00" at bounding box center [417, 387] width 132 height 21
paste input "05"
type input "105.00"
drag, startPoint x: 737, startPoint y: 367, endPoint x: 718, endPoint y: 335, distance: 37.3
click at [739, 367] on div "Settings Currency ZAR ZAR Active on 1 config Log synced: 10 products in 1 secon…" at bounding box center [659, 206] width 202 height 444
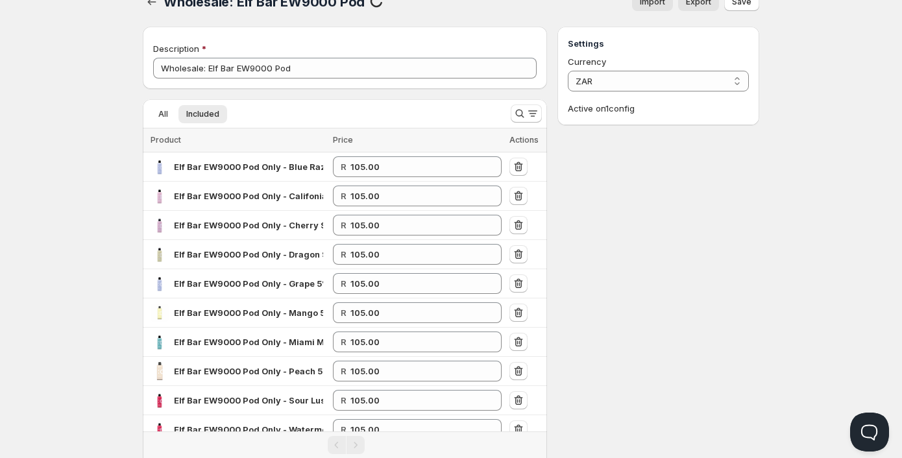
scroll to position [0, 0]
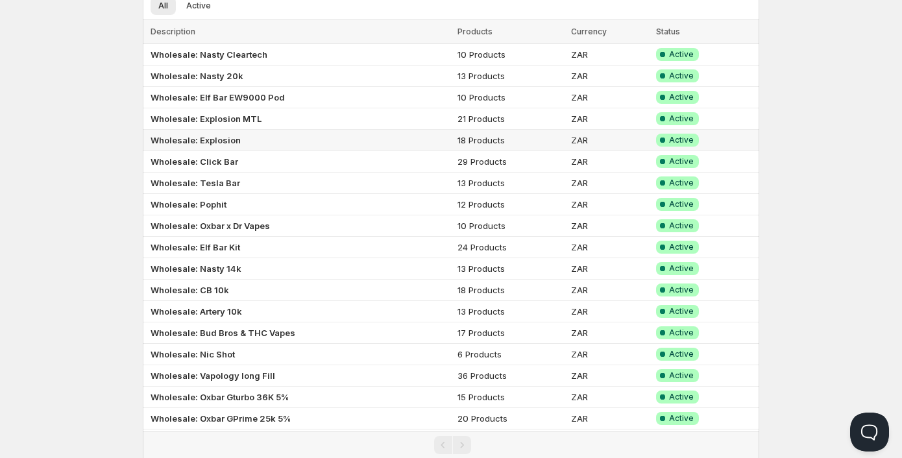
click at [181, 140] on b "Wholesale: Explosion" at bounding box center [196, 140] width 90 height 10
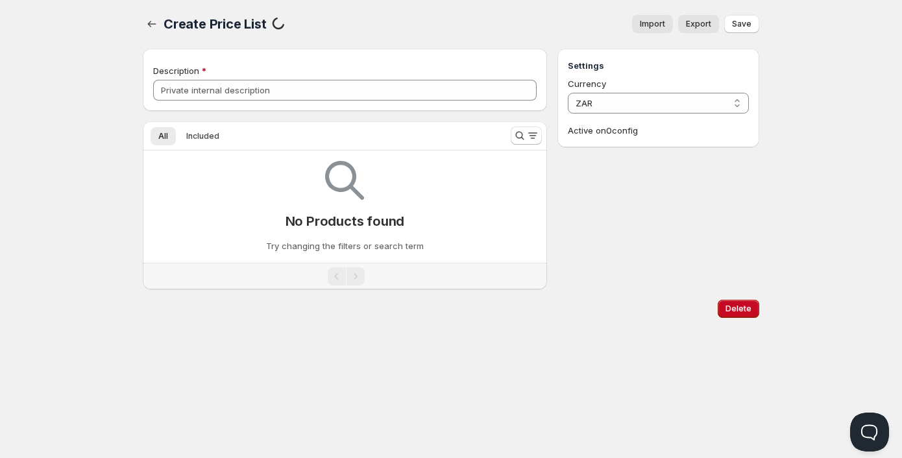
type input "Wholesale: Explosion"
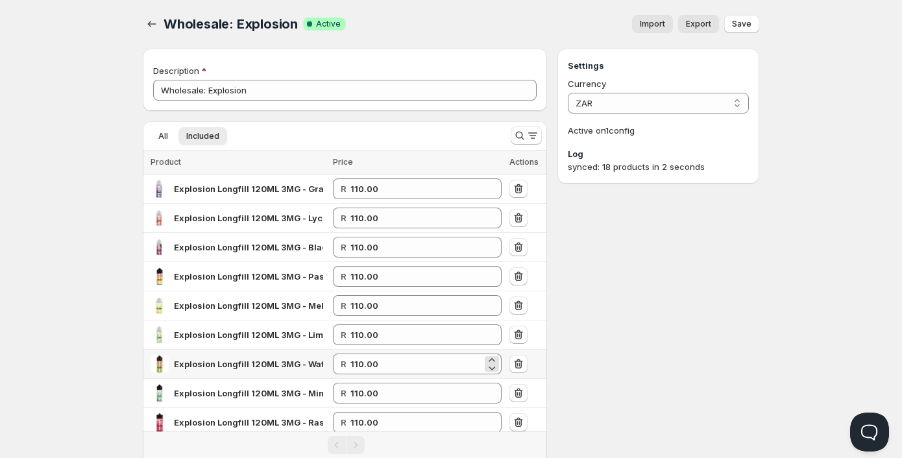
scroll to position [0, 0]
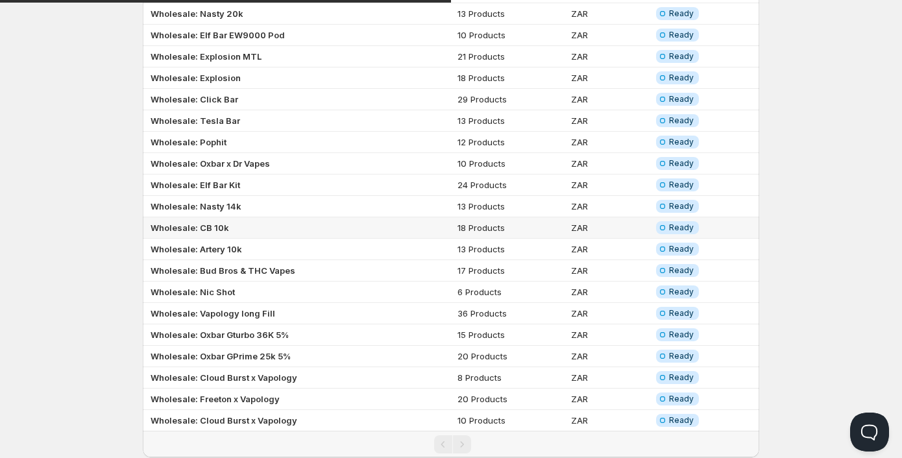
scroll to position [225, 0]
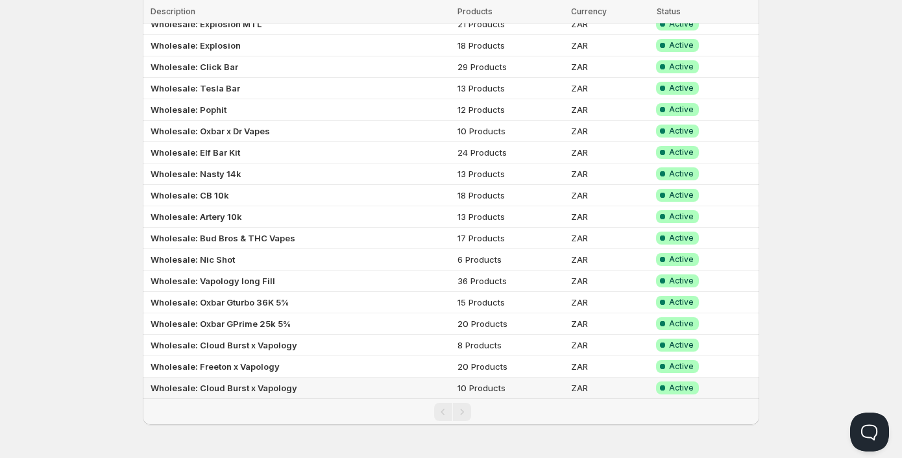
click at [204, 391] on b "Wholesale: Cloud Burst x Vapology" at bounding box center [224, 388] width 147 height 10
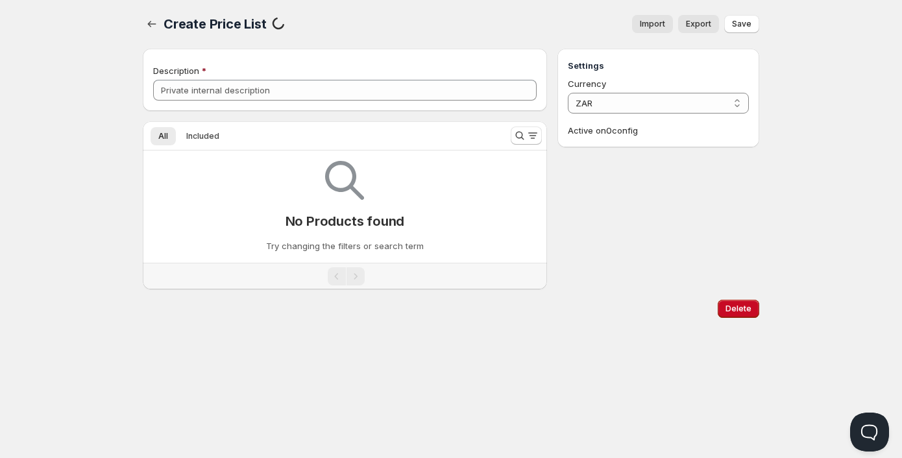
scroll to position [1, 0]
type input "Wholesale: Cloud Burst x Vapology"
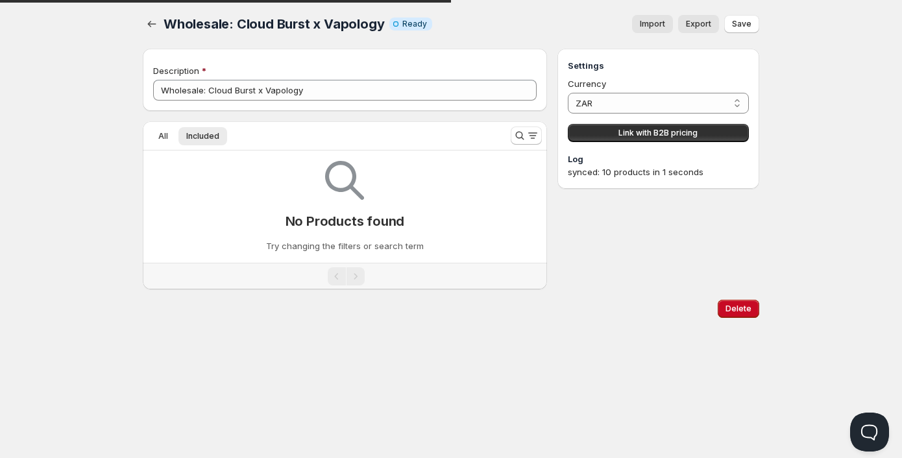
scroll to position [225, 0]
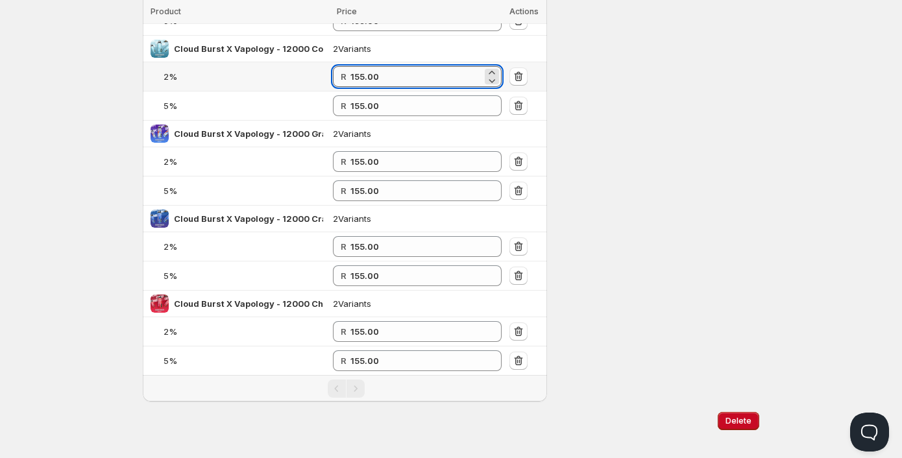
click at [371, 77] on input "155.00" at bounding box center [417, 76] width 132 height 21
click at [73, 171] on div "Home Pricing Price lists Checkout Forms Submissions Settings Features Plans Who…" at bounding box center [451, 124] width 902 height 698
